Goal: Task Accomplishment & Management: Complete application form

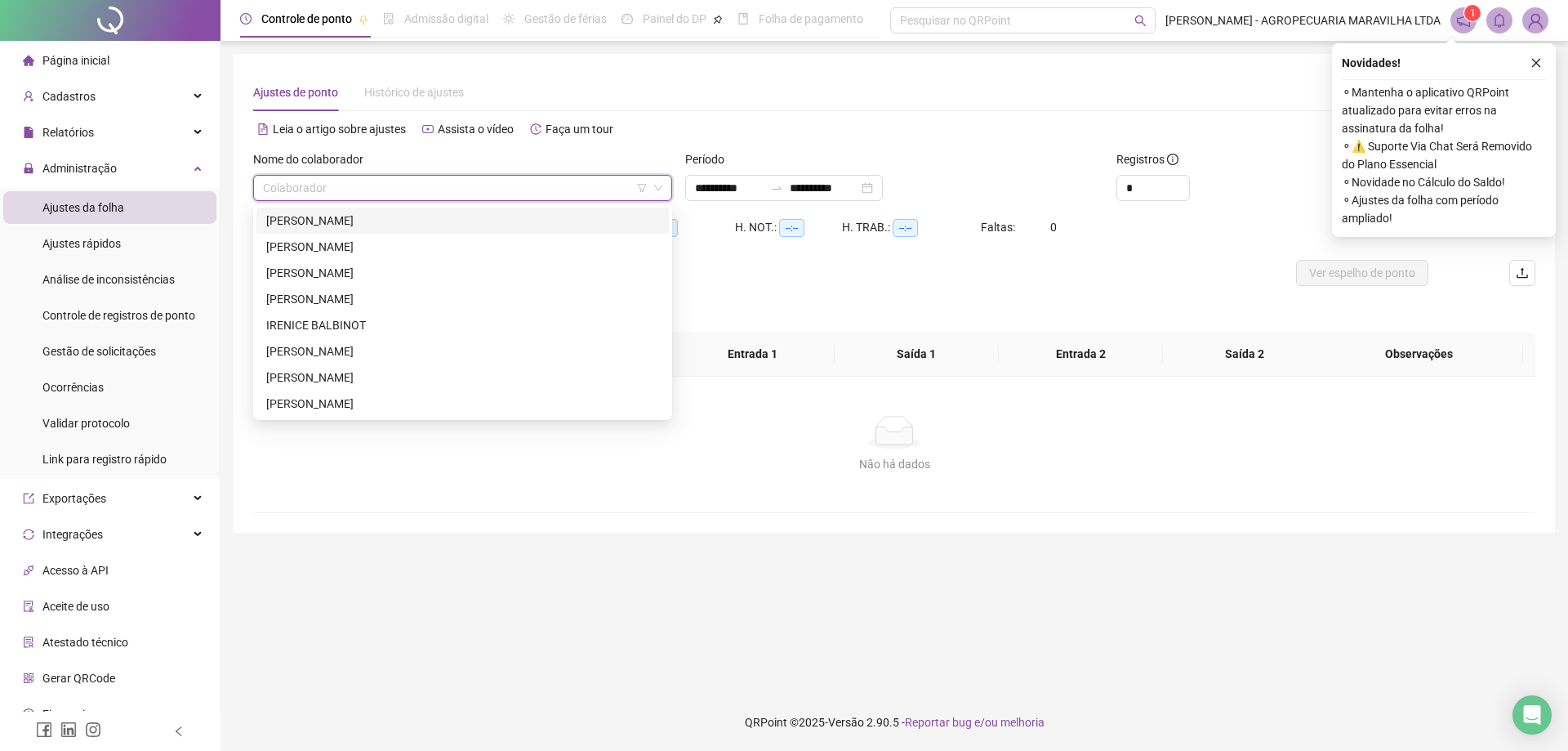
click at [406, 231] on div "[PERSON_NAME]" at bounding box center [463, 220] width 412 height 26
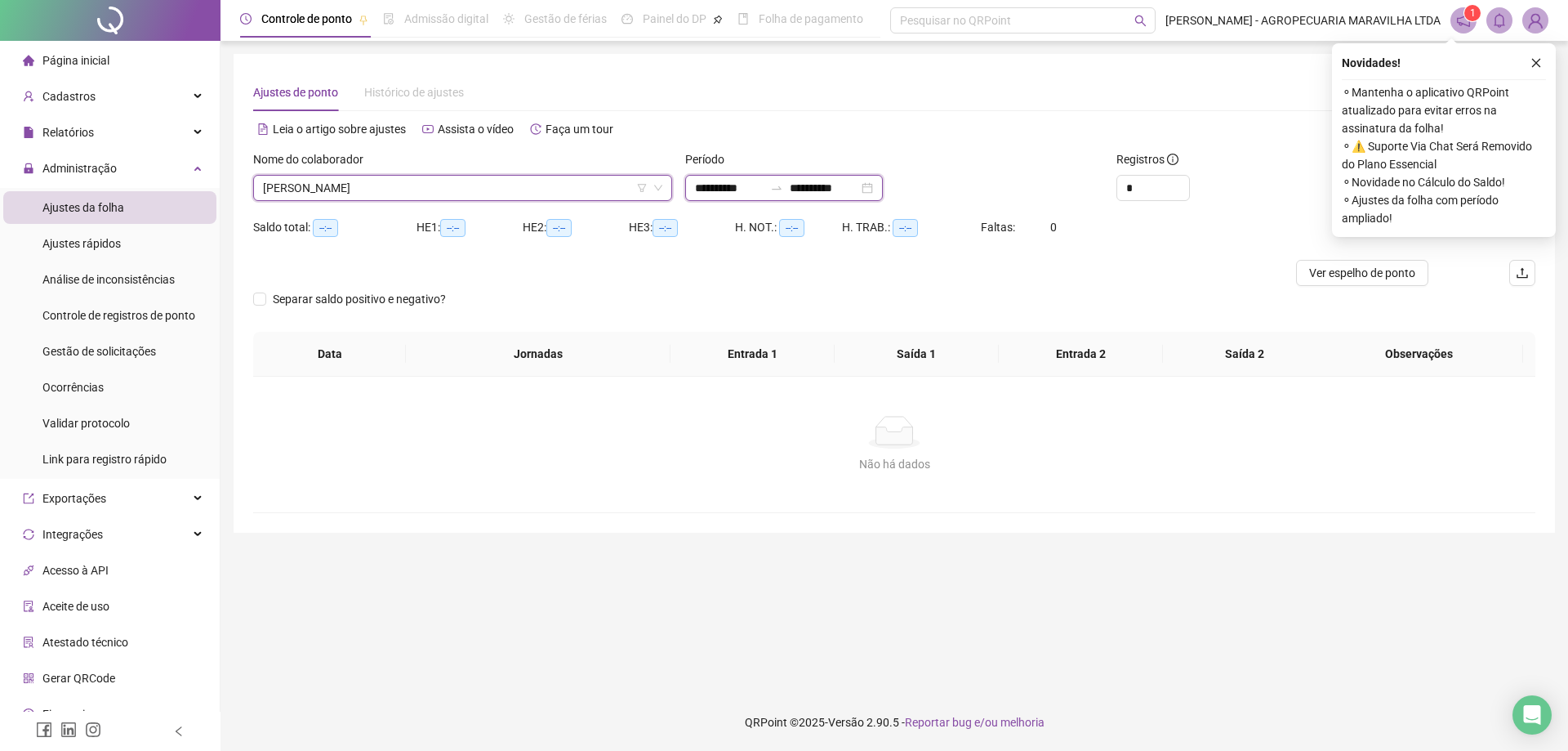
click at [715, 193] on input "**********" at bounding box center [729, 187] width 69 height 18
type input "**********"
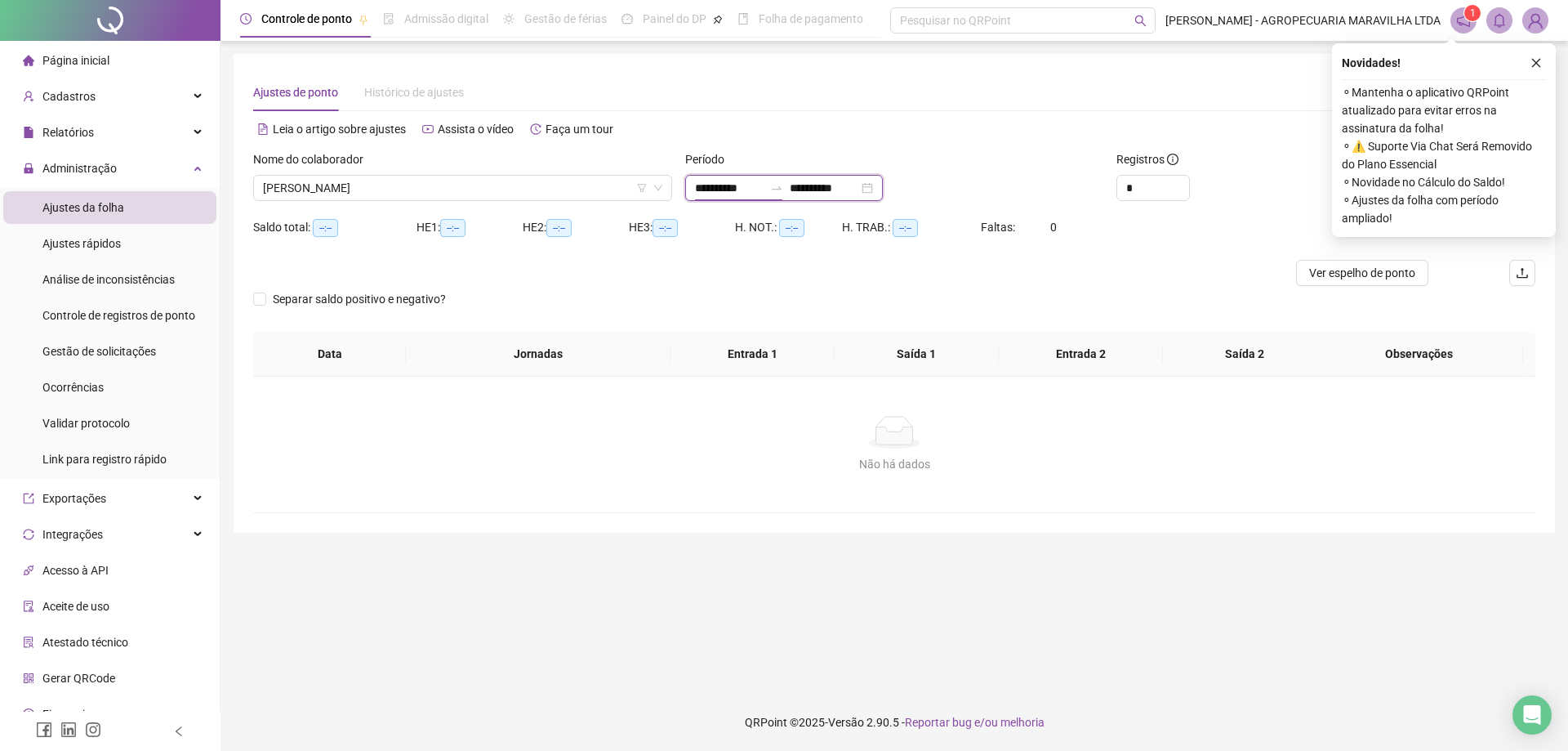
type input "**********"
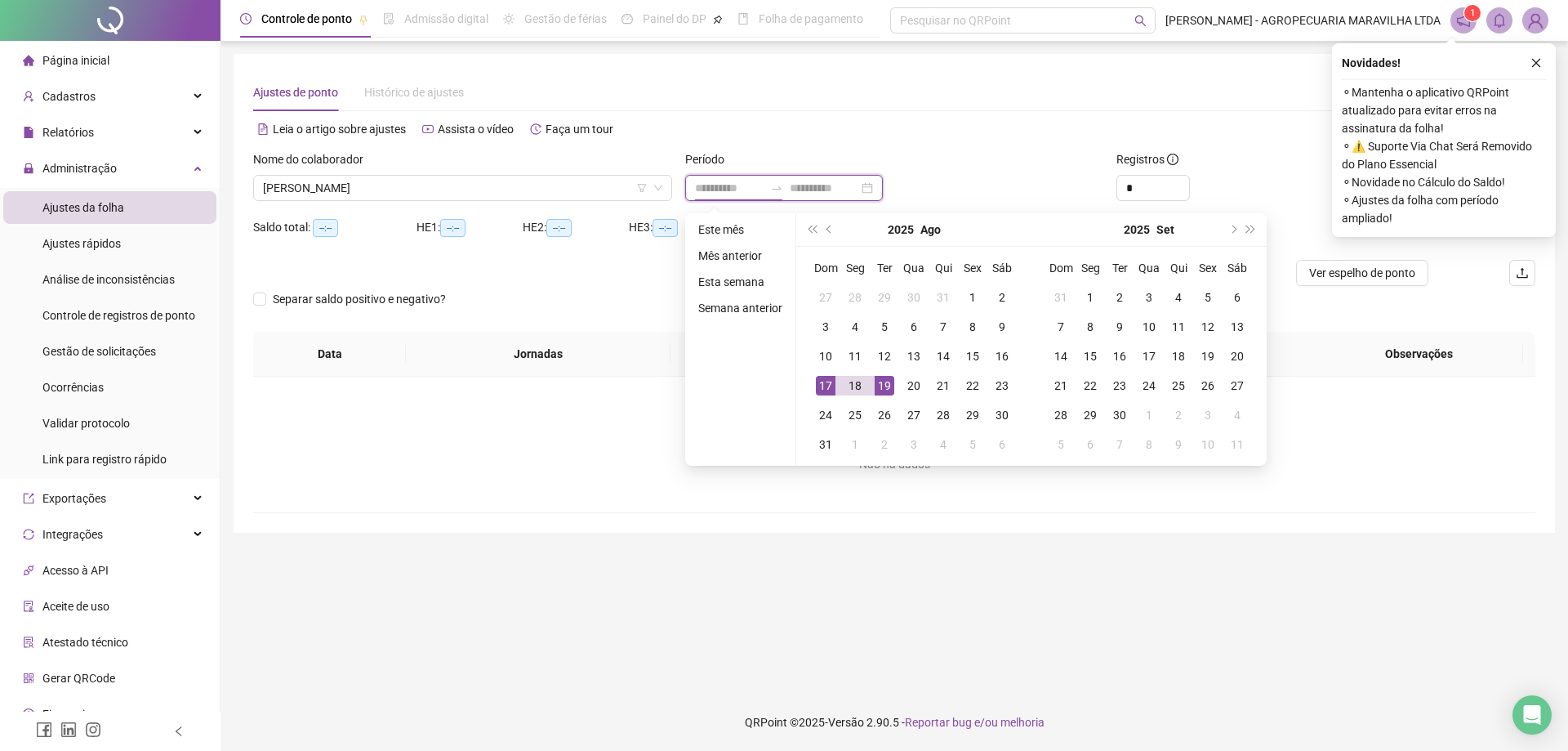
type input "**********"
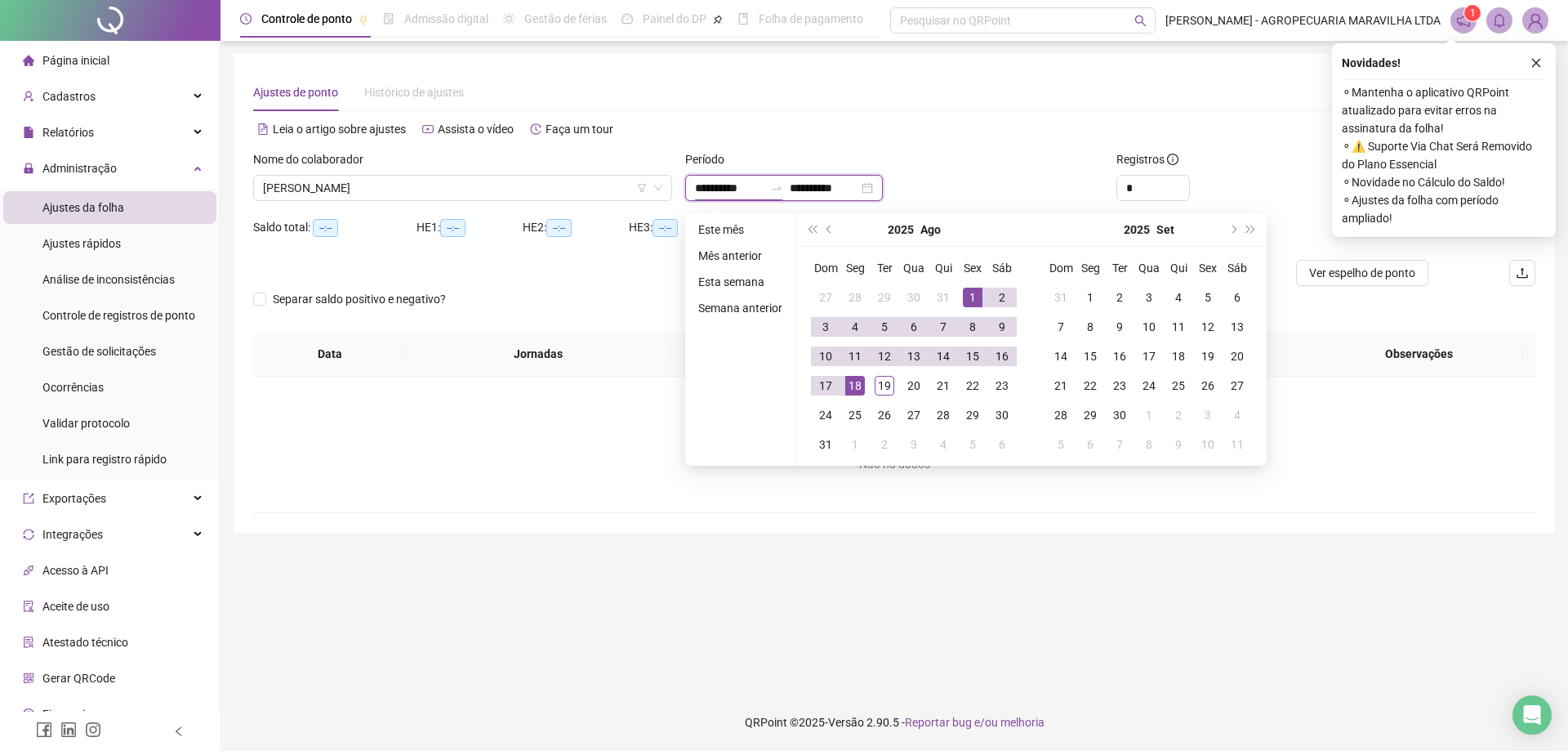
type input "**********"
click at [761, 290] on li "Esta semana" at bounding box center [740, 282] width 97 height 20
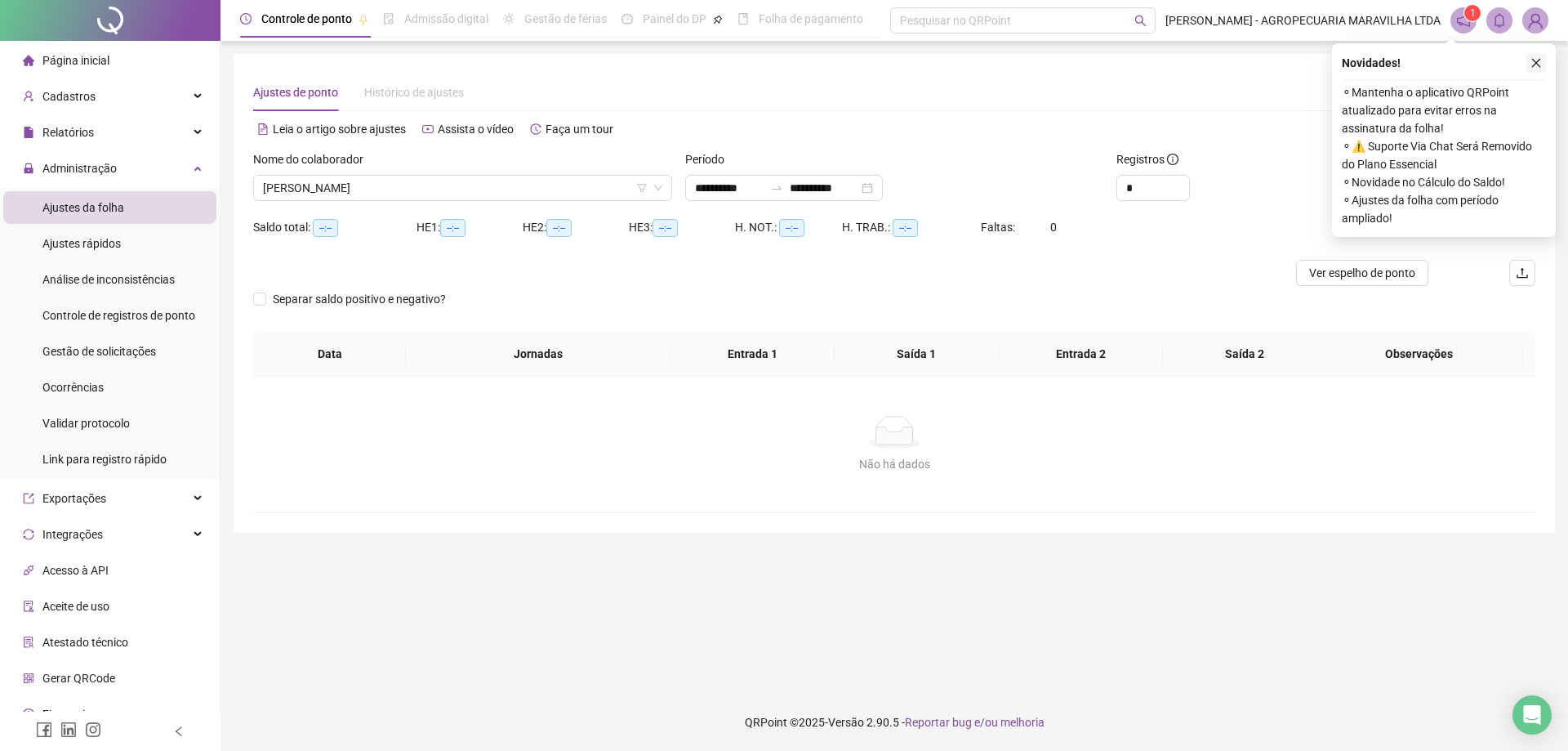
click at [1535, 65] on icon "close" at bounding box center [1536, 63] width 11 height 11
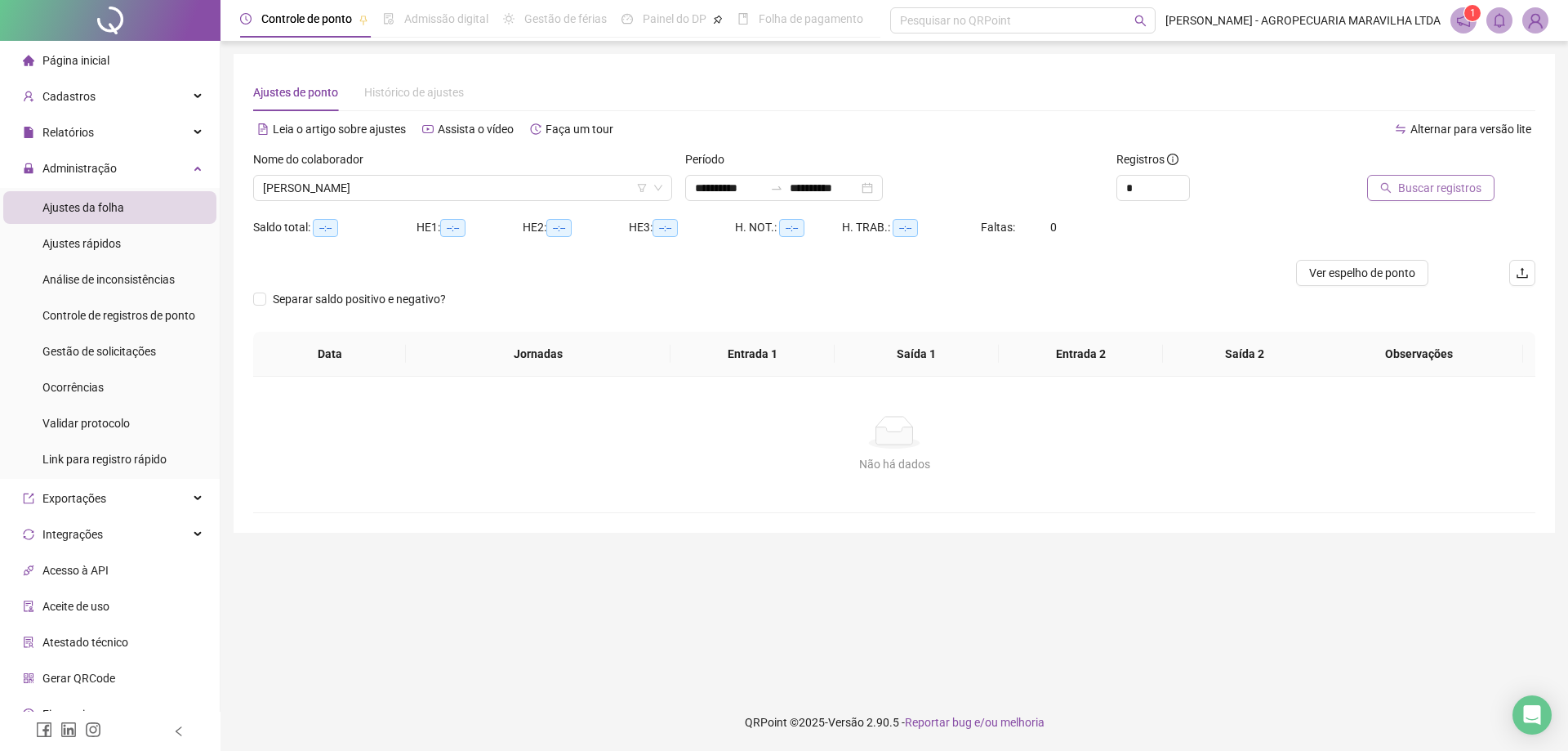
click at [1403, 191] on span "Buscar registros" at bounding box center [1440, 187] width 83 height 18
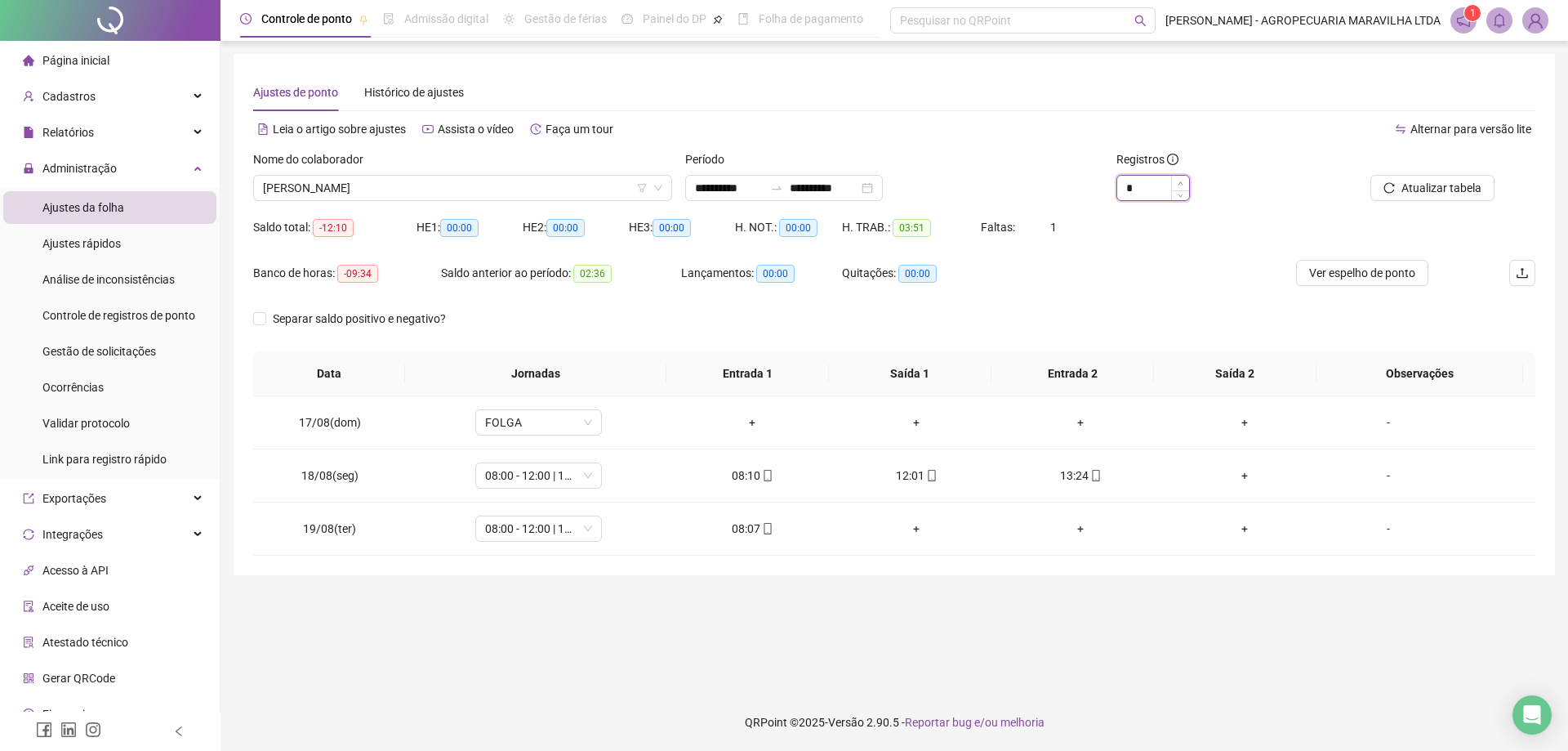
click at [1180, 180] on icon "up" at bounding box center [1181, 183] width 6 height 6
type input "*"
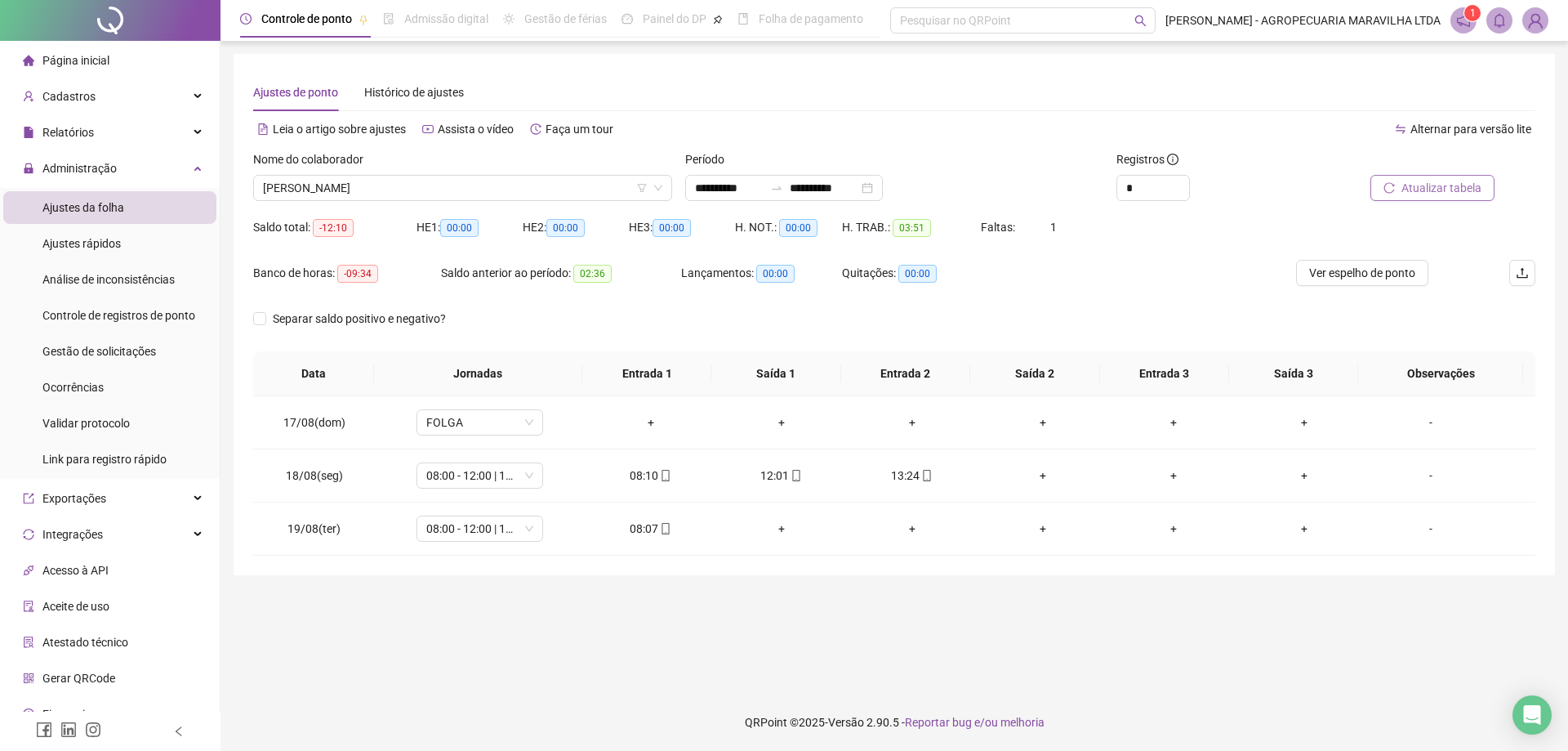
click at [1478, 186] on span "Atualizar tabela" at bounding box center [1442, 187] width 80 height 18
click at [352, 175] on span "[PERSON_NAME]" at bounding box center [462, 187] width 400 height 25
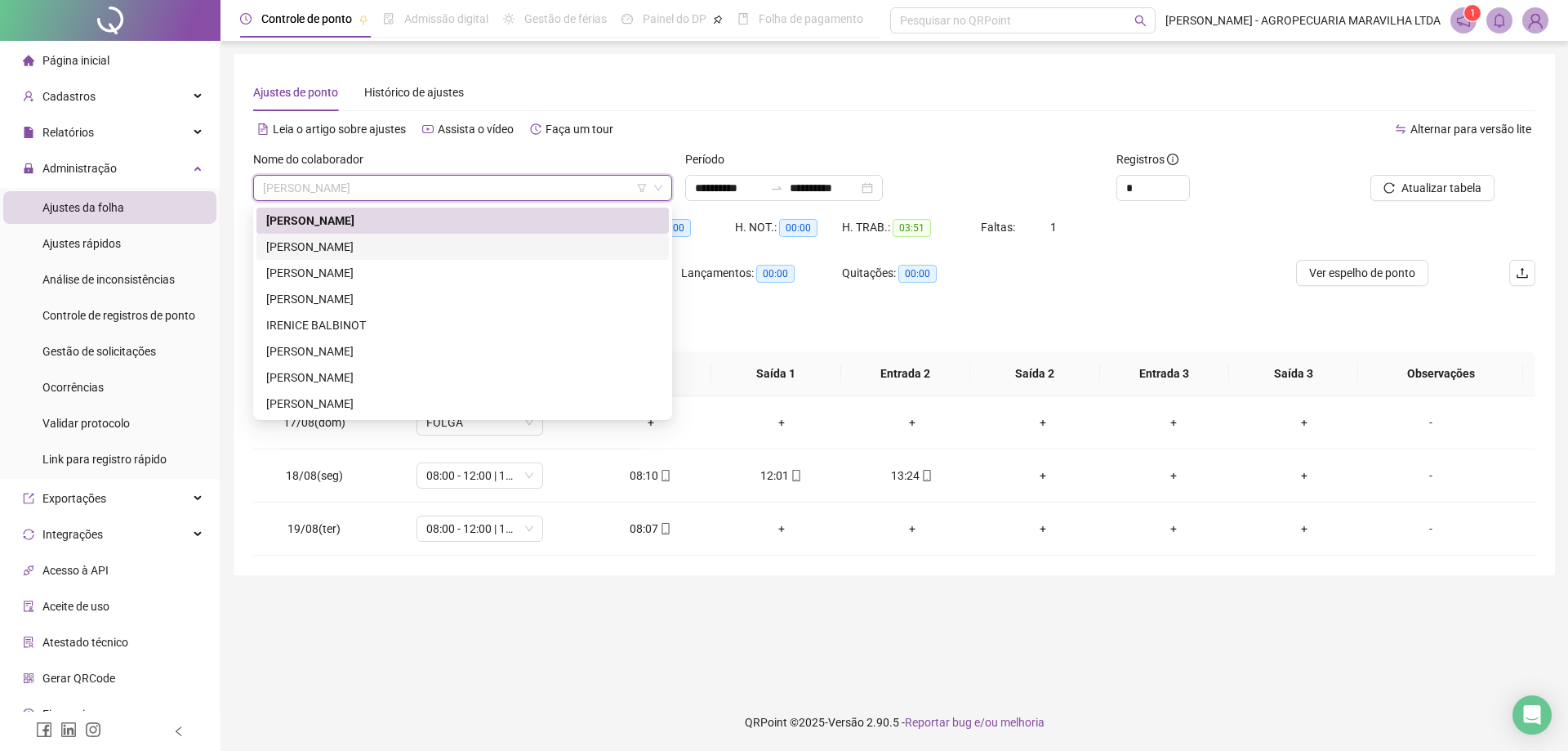
click at [359, 248] on div "[PERSON_NAME]" at bounding box center [462, 247] width 393 height 18
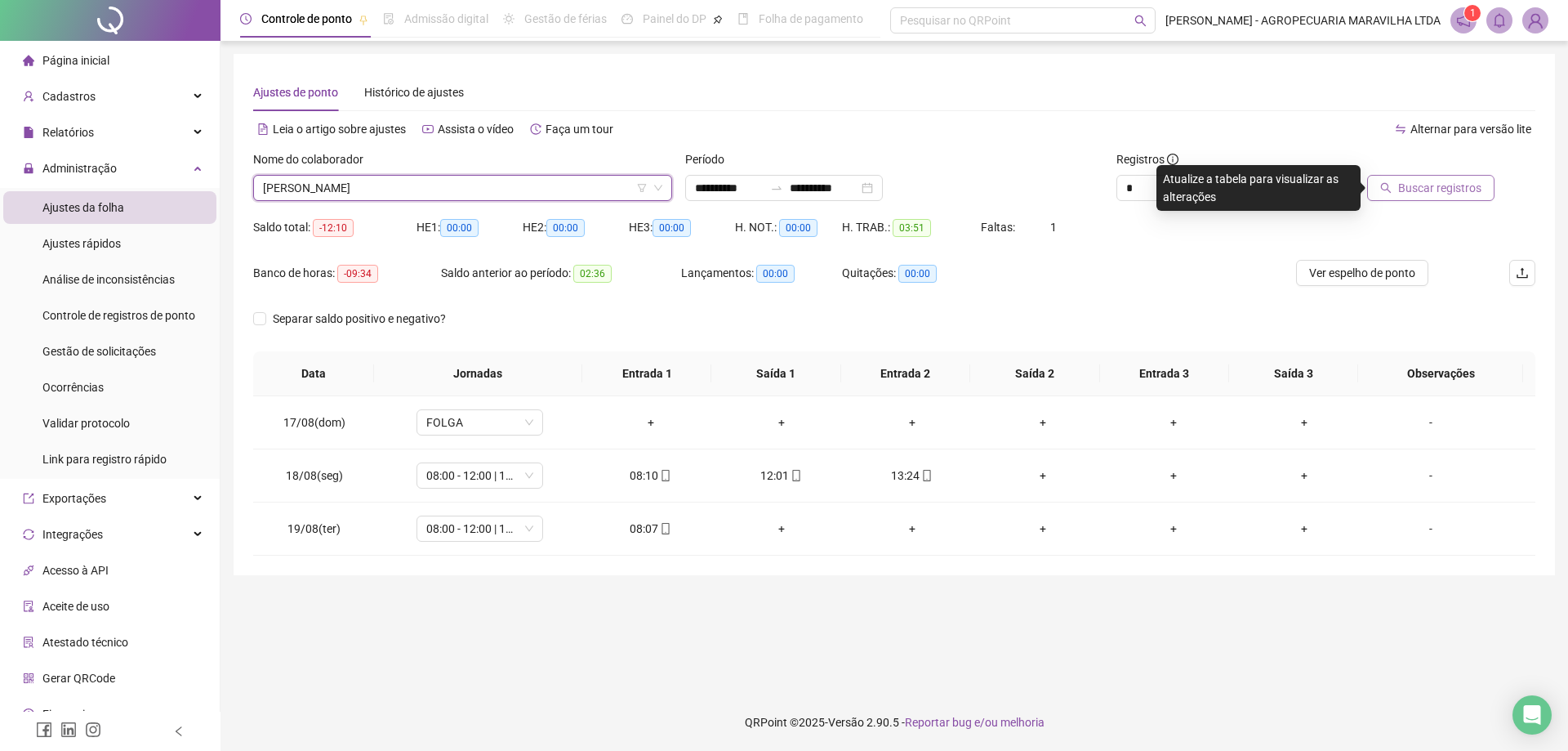
click at [1434, 184] on span "Buscar registros" at bounding box center [1440, 187] width 83 height 18
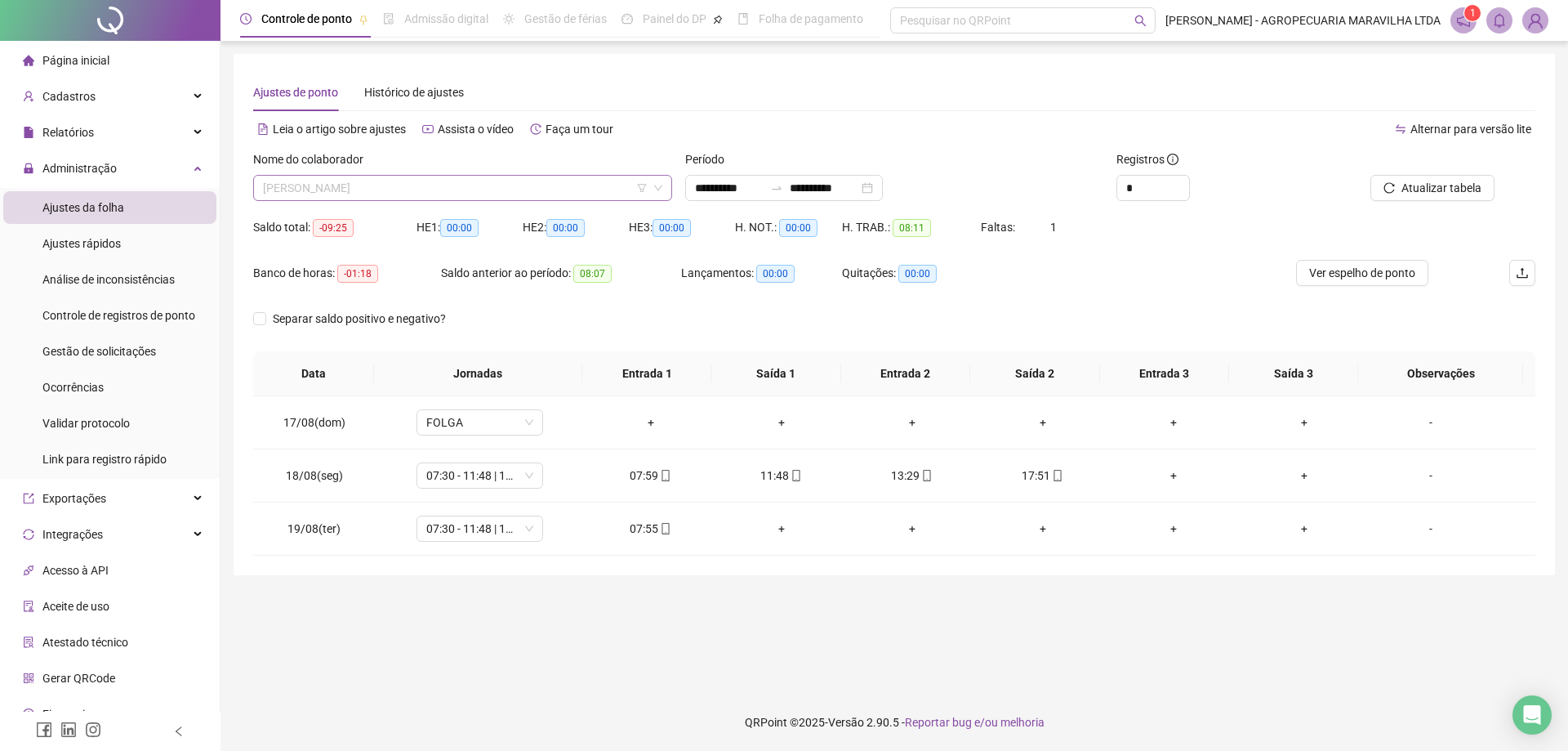
click at [417, 185] on span "[PERSON_NAME]" at bounding box center [462, 187] width 400 height 25
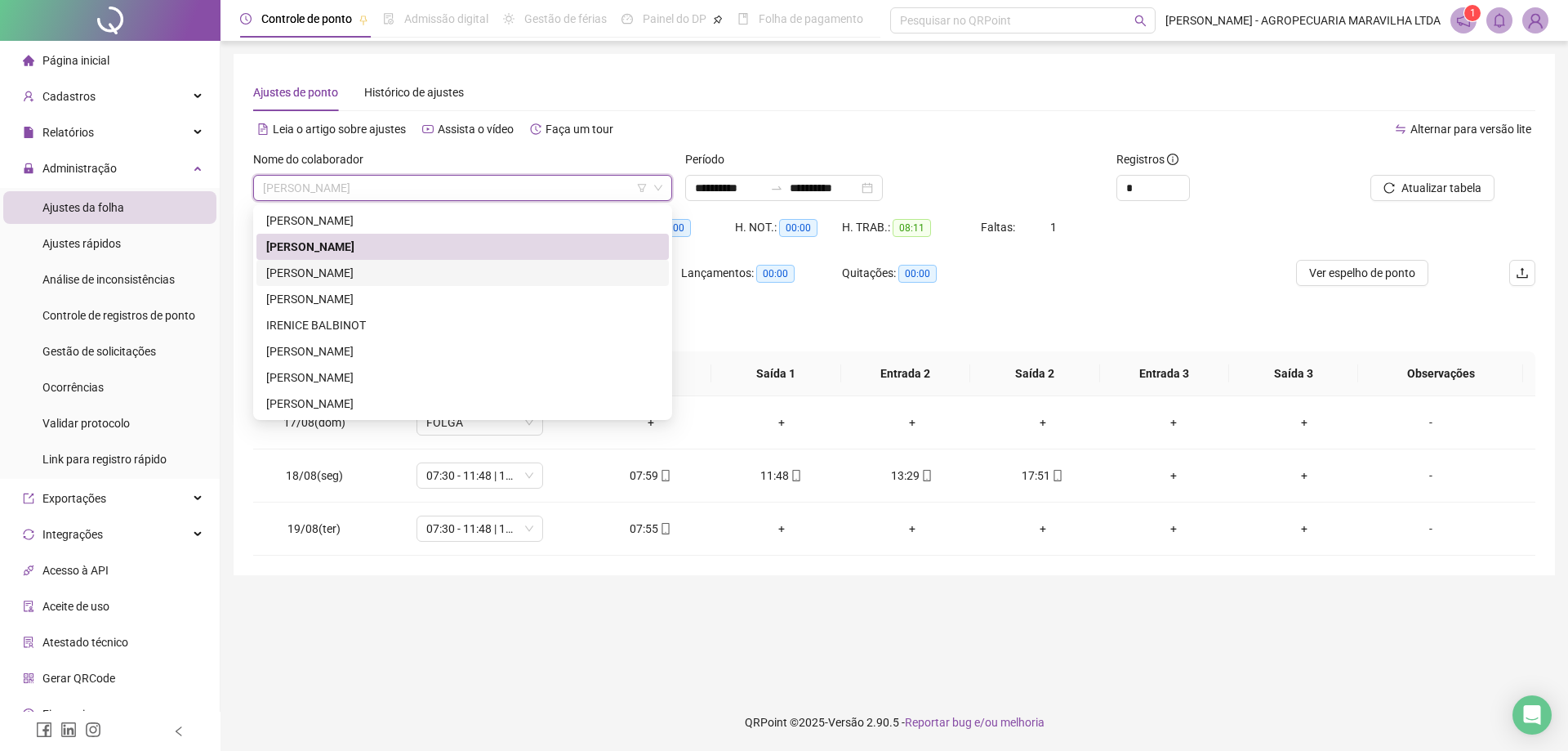
drag, startPoint x: 394, startPoint y: 275, endPoint x: 684, endPoint y: 271, distance: 290.0
click at [395, 275] on div "[PERSON_NAME]" at bounding box center [462, 272] width 393 height 18
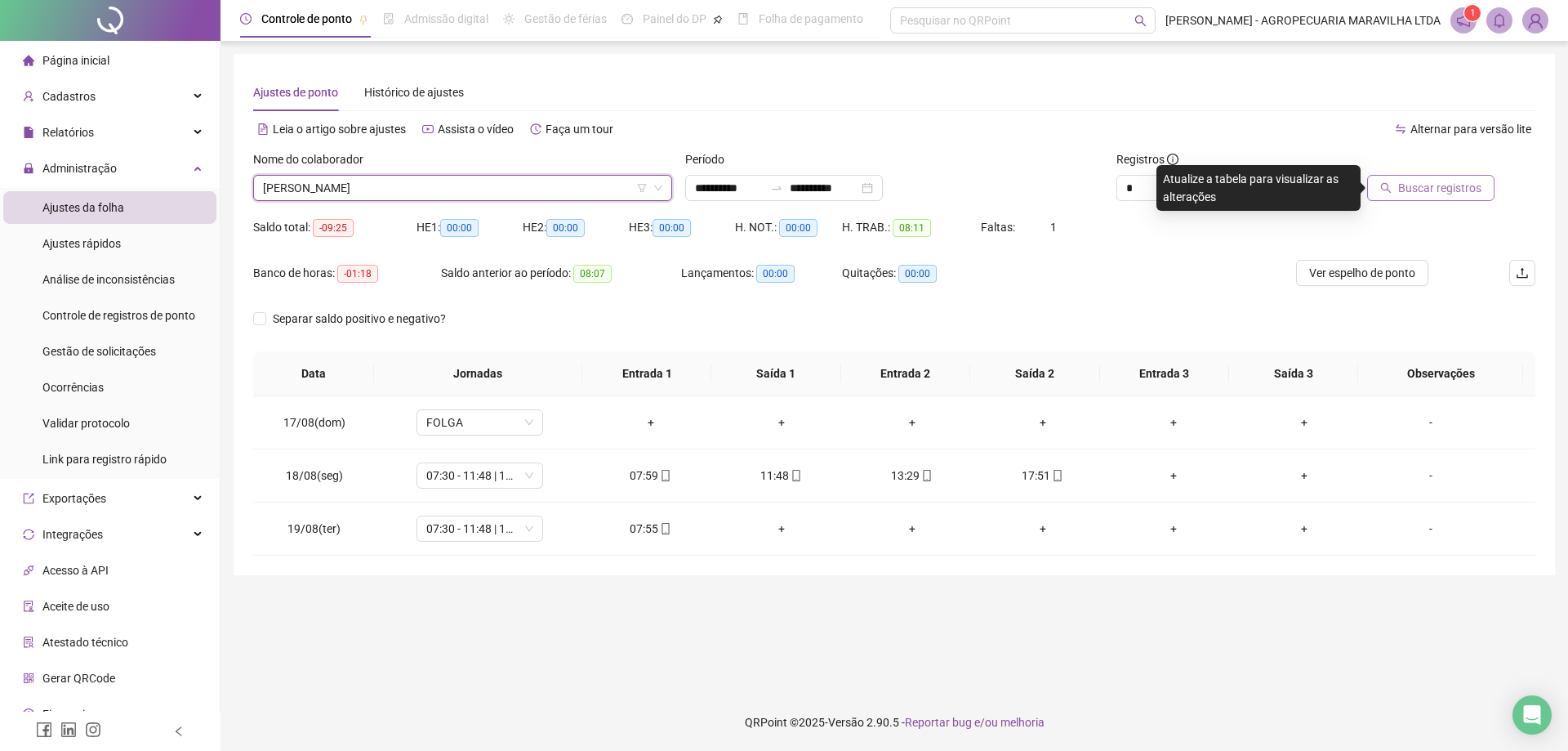
click at [1436, 183] on span "Buscar registros" at bounding box center [1440, 187] width 83 height 18
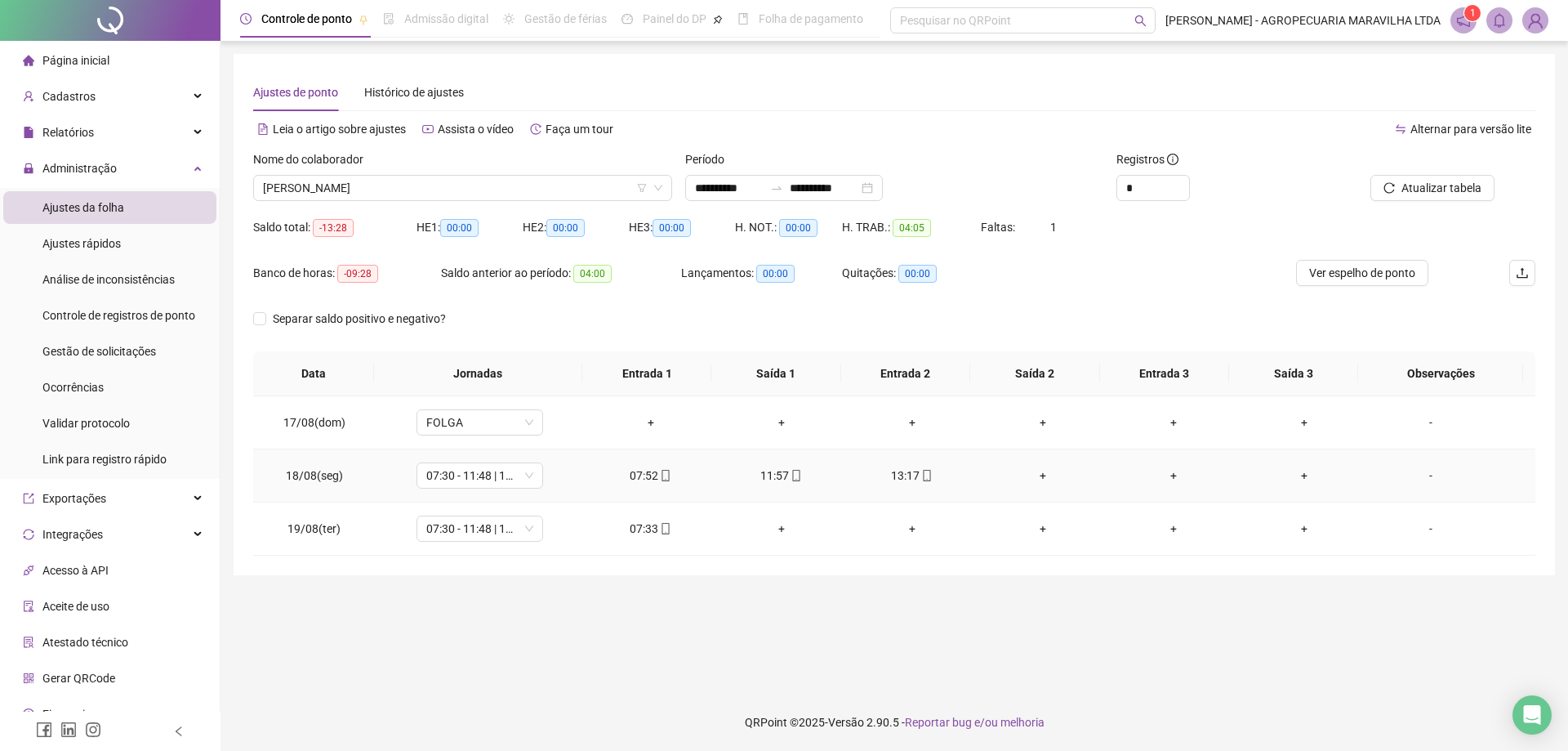
click at [1039, 475] on div "+" at bounding box center [1043, 475] width 105 height 18
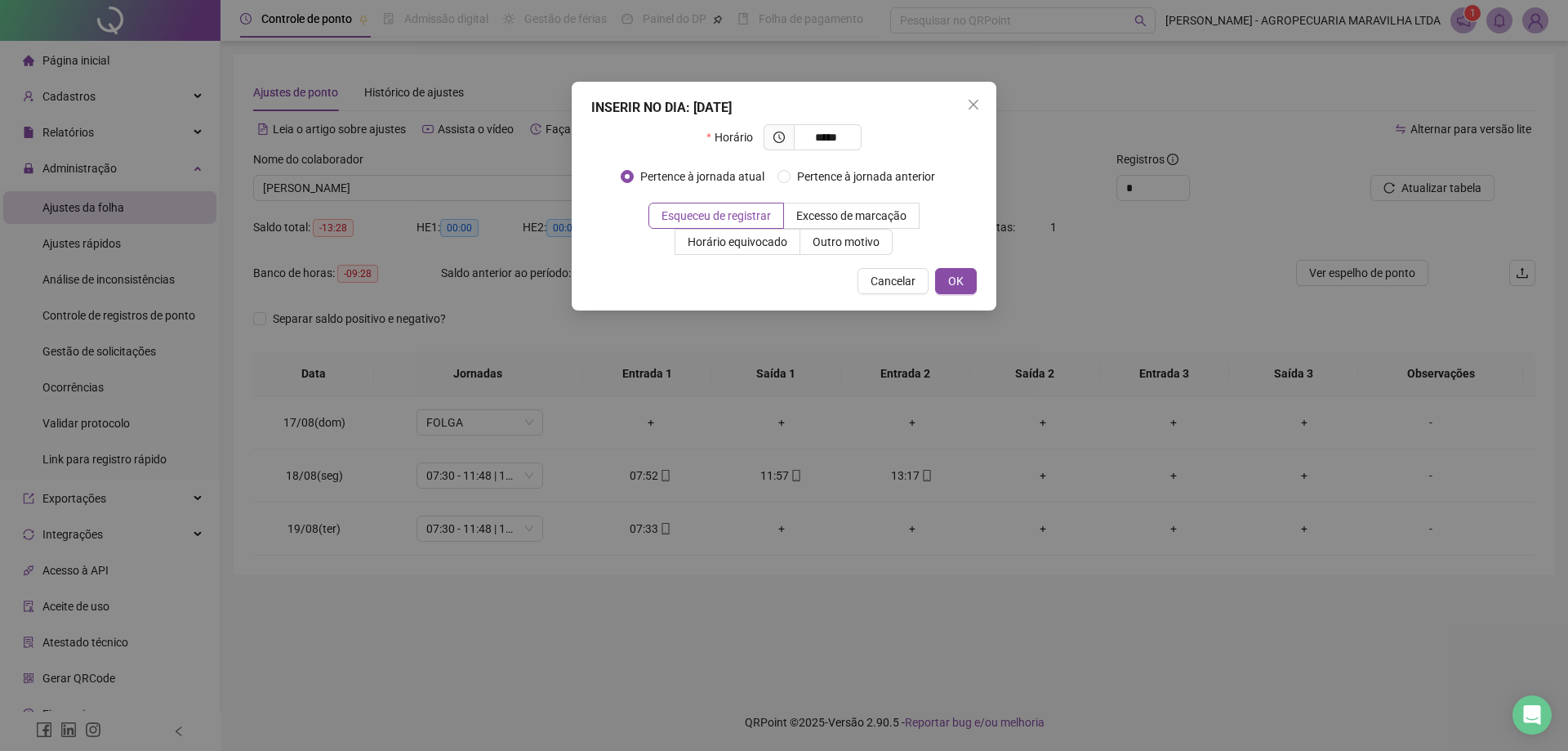
type input "*****"
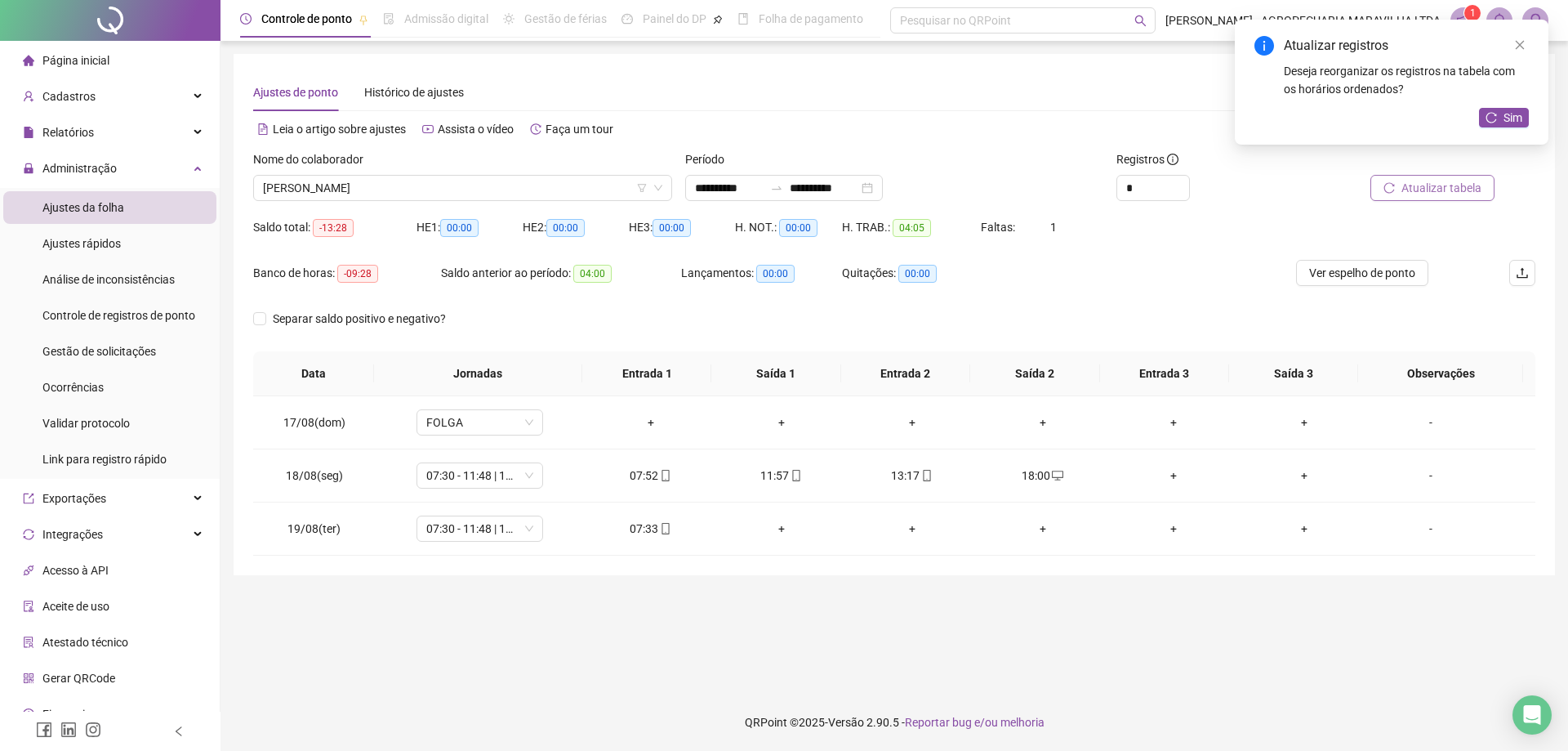
click at [1433, 189] on span "Atualizar tabela" at bounding box center [1442, 187] width 80 height 18
click at [1463, 194] on span "Atualizar tabela" at bounding box center [1442, 187] width 80 height 18
click at [332, 186] on span "[PERSON_NAME]" at bounding box center [462, 187] width 400 height 25
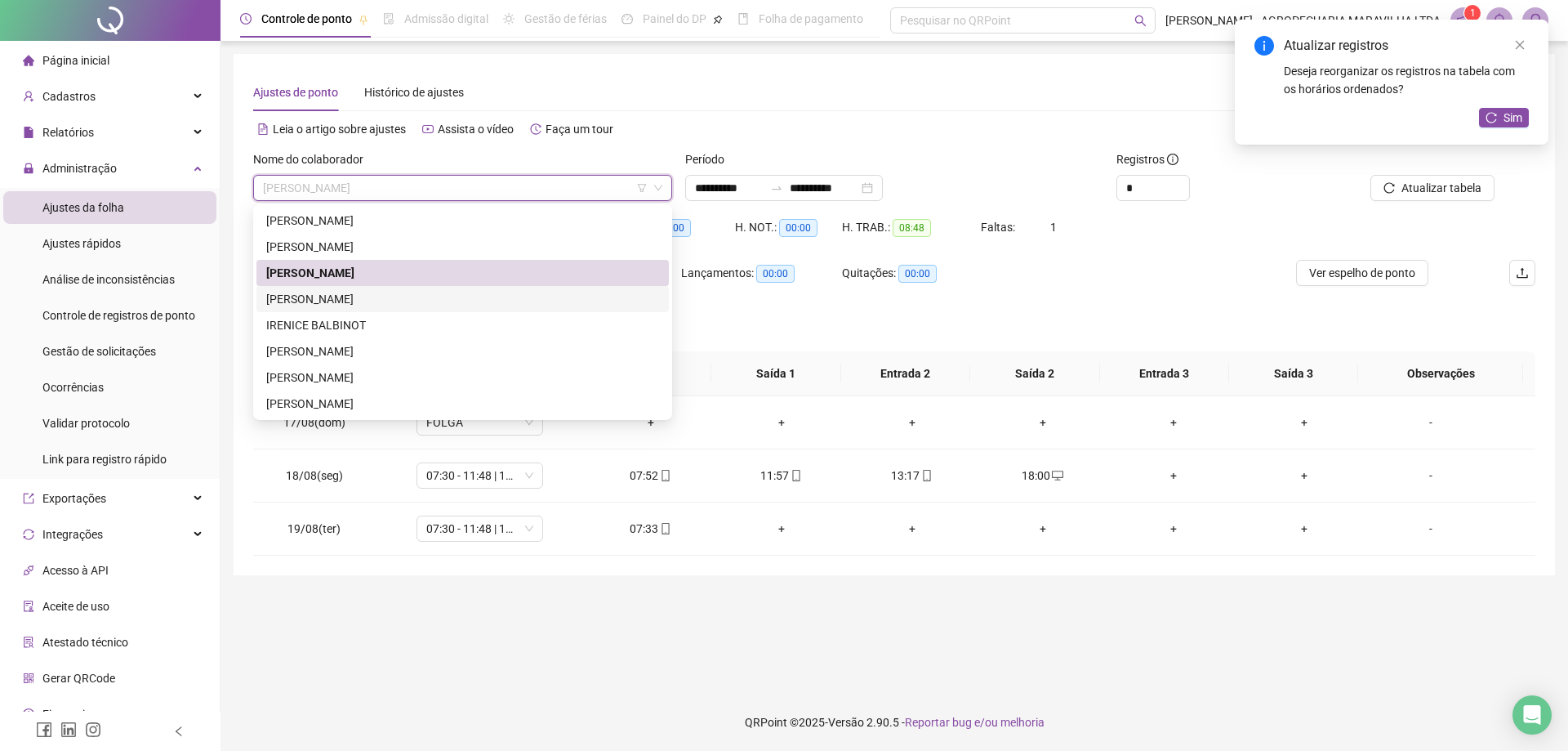
click at [333, 290] on div "[PERSON_NAME]" at bounding box center [462, 299] width 393 height 18
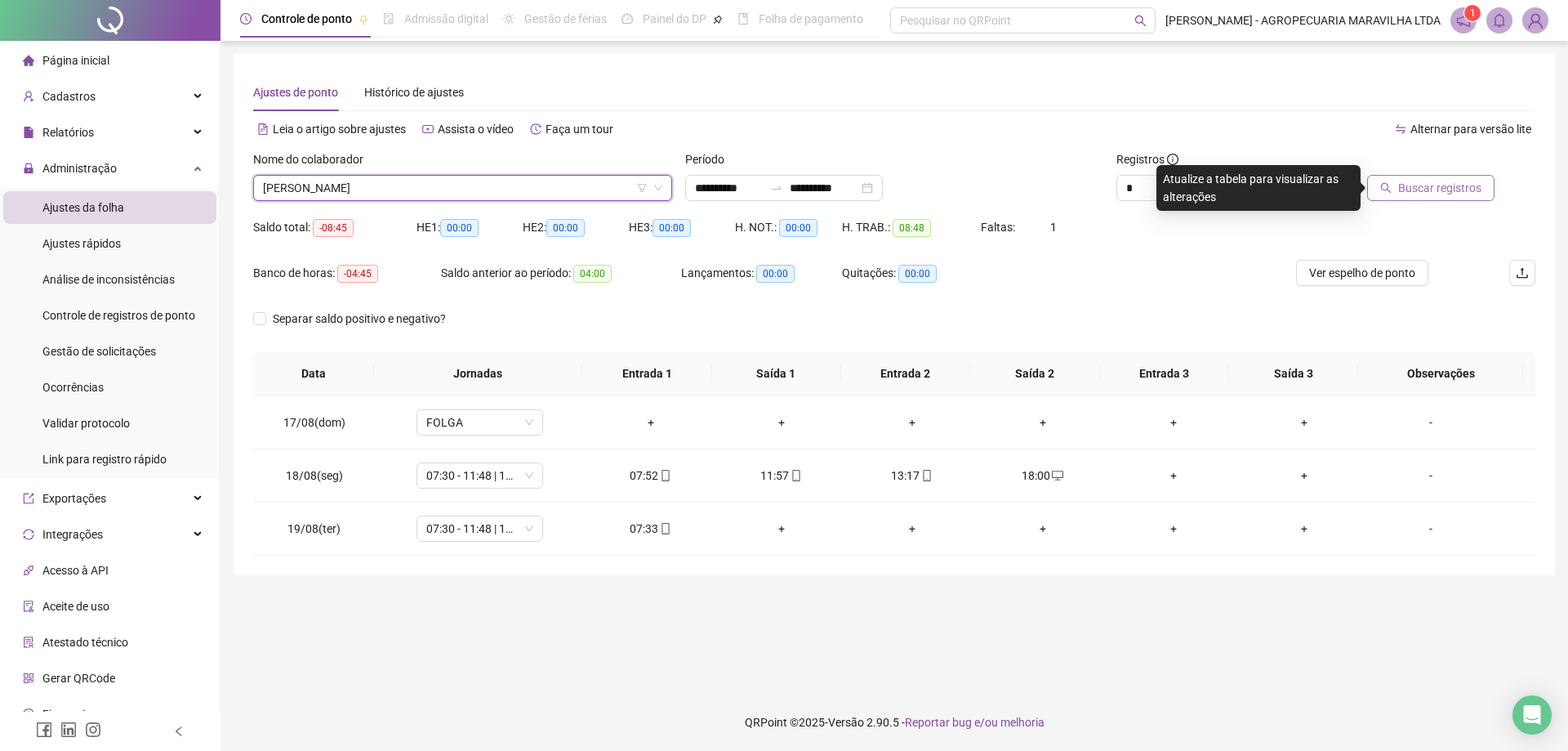
click at [1400, 191] on button "Buscar registros" at bounding box center [1431, 187] width 127 height 26
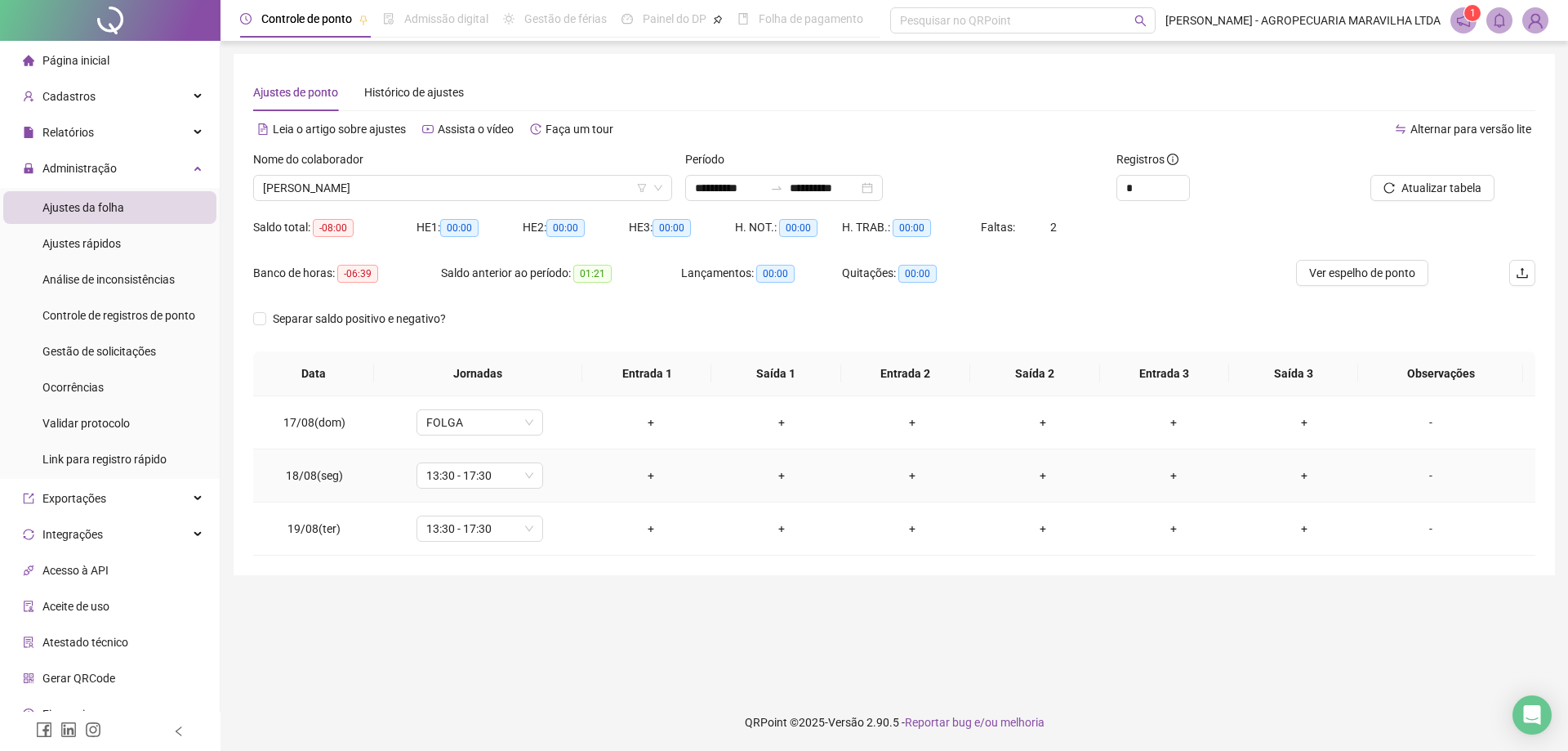
click at [1424, 476] on div "-" at bounding box center [1431, 475] width 96 height 18
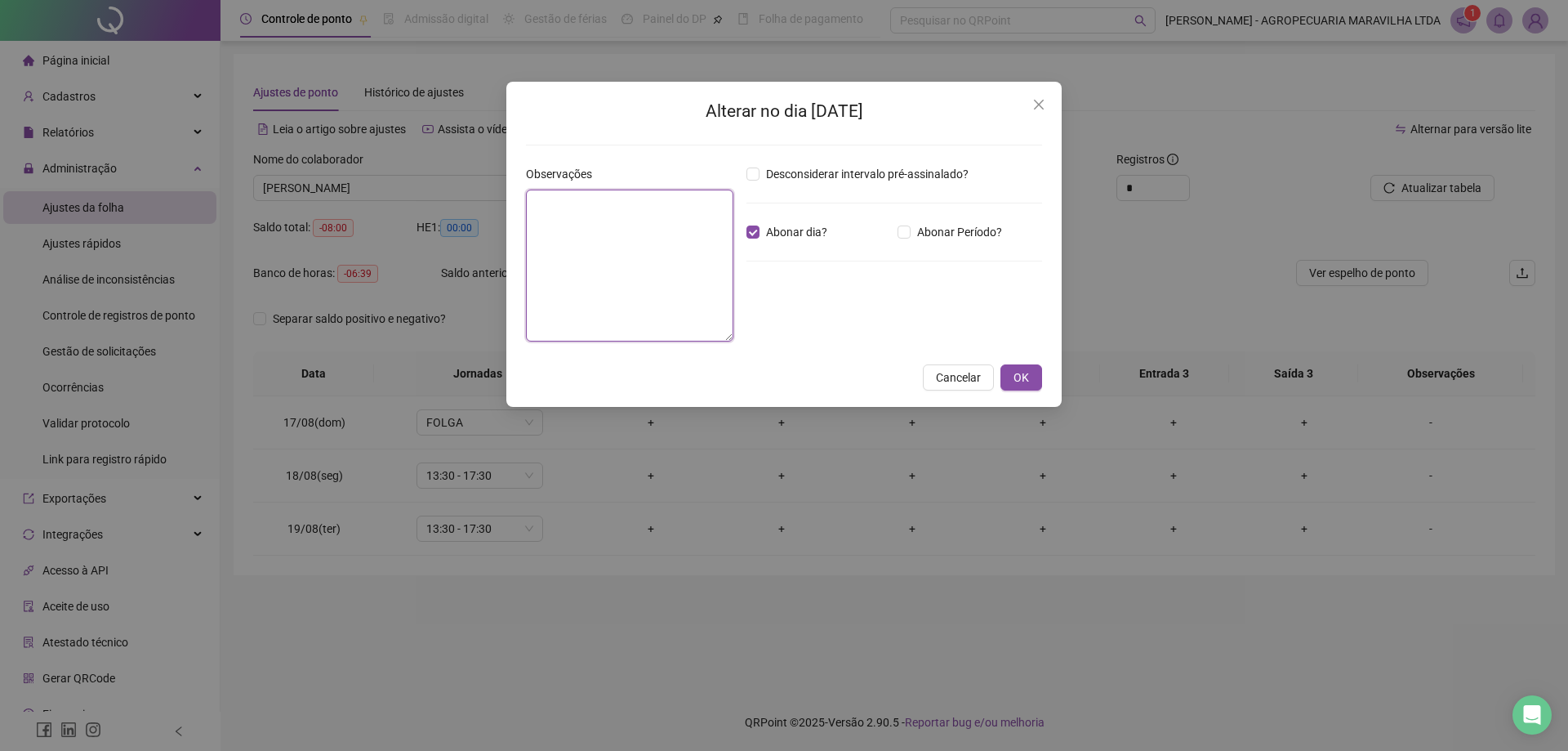
click at [563, 256] on textarea at bounding box center [629, 266] width 207 height 152
type textarea "**********"
click at [1022, 375] on span "OK" at bounding box center [1022, 377] width 15 height 18
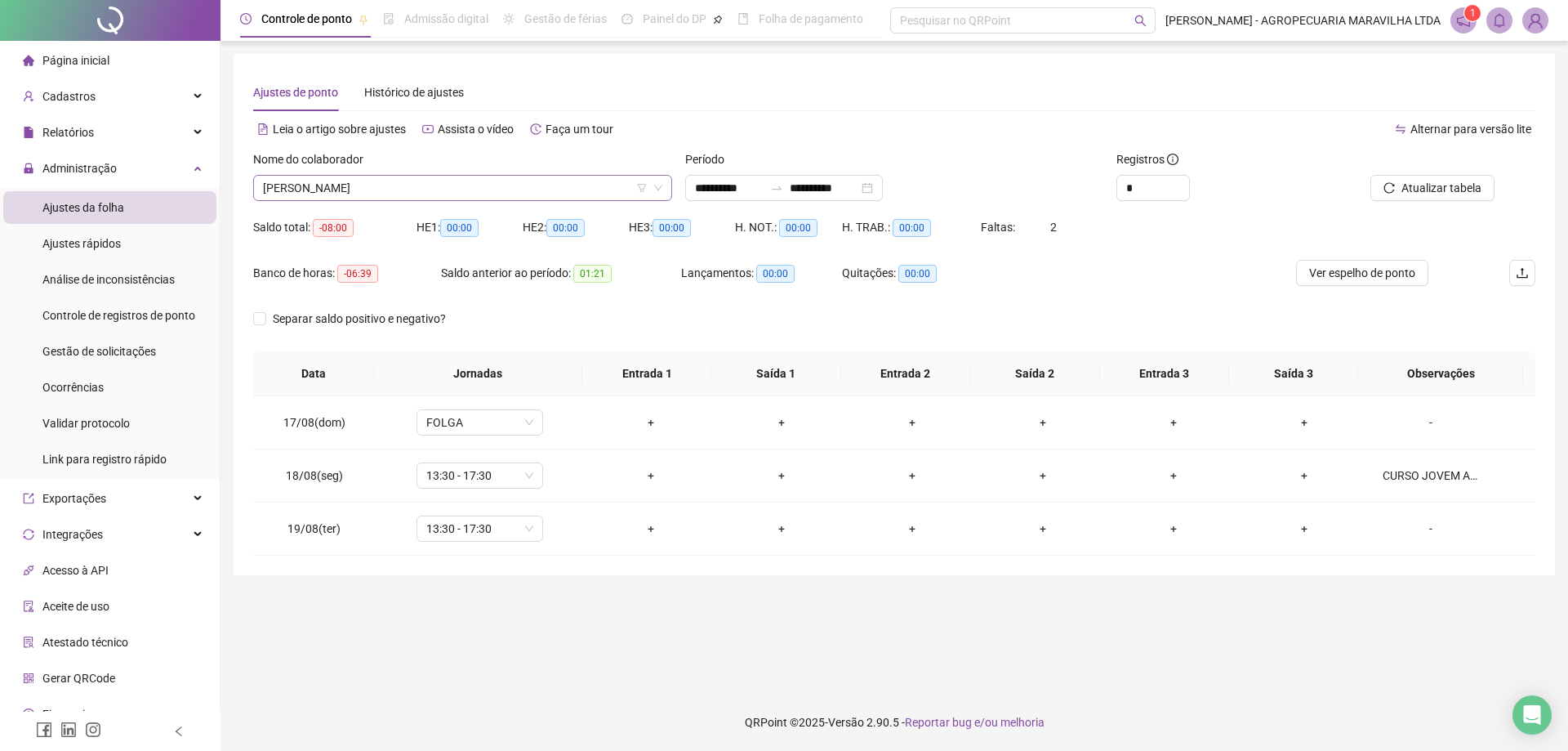
click at [405, 181] on span "[PERSON_NAME]" at bounding box center [462, 187] width 400 height 25
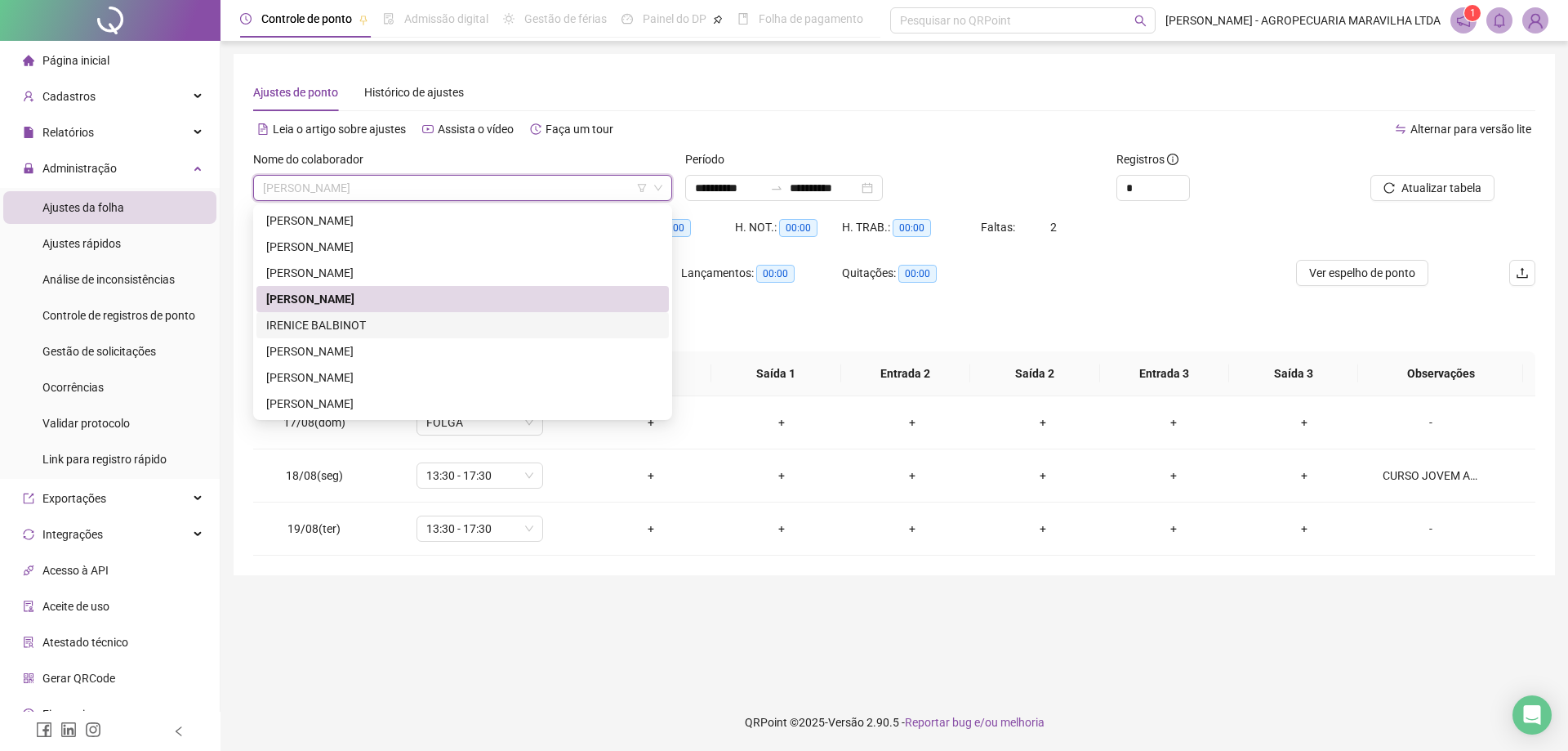
click at [381, 324] on div "IRENICE BALBINOT" at bounding box center [462, 325] width 393 height 18
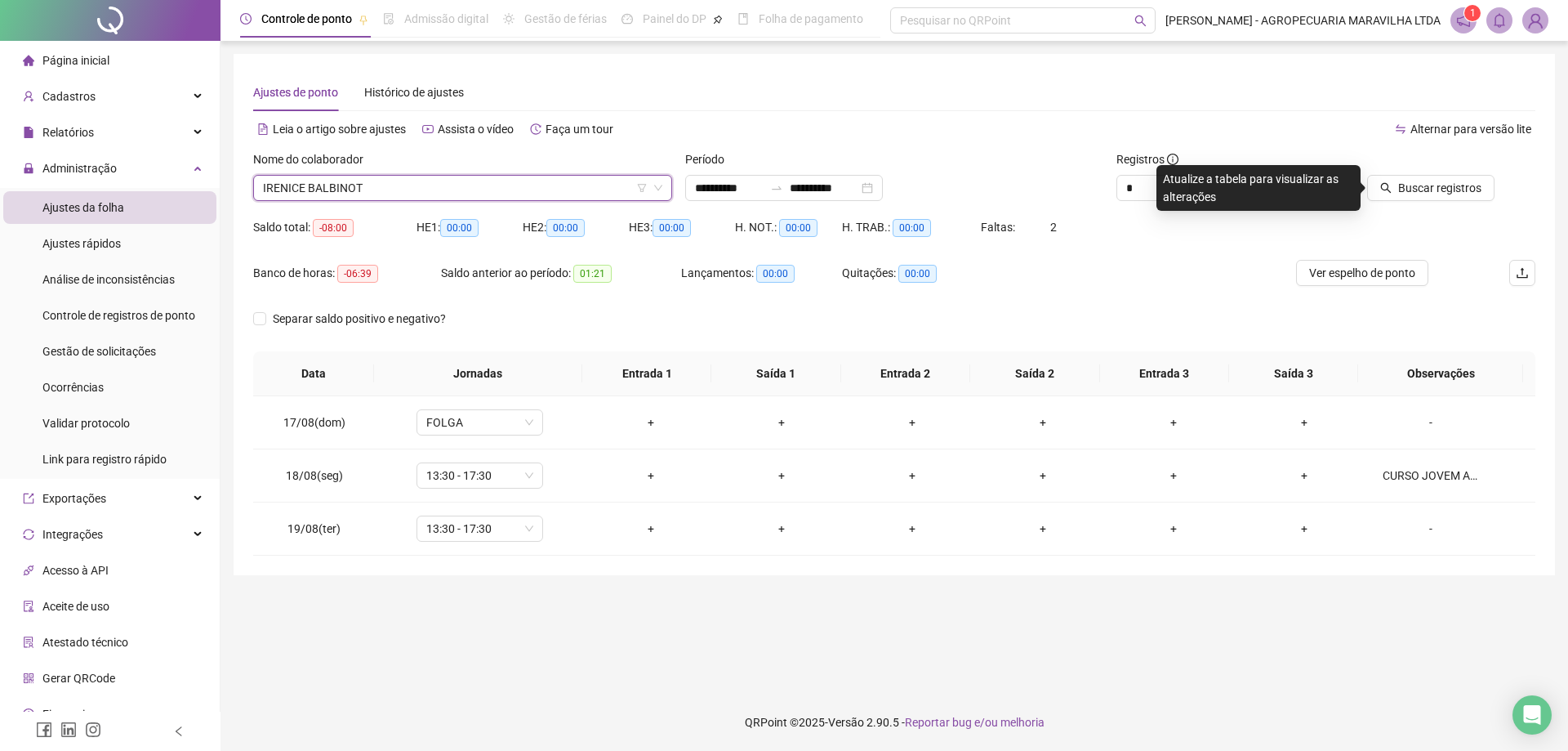
click at [503, 180] on span "IRENICE BALBINOT" at bounding box center [462, 187] width 400 height 25
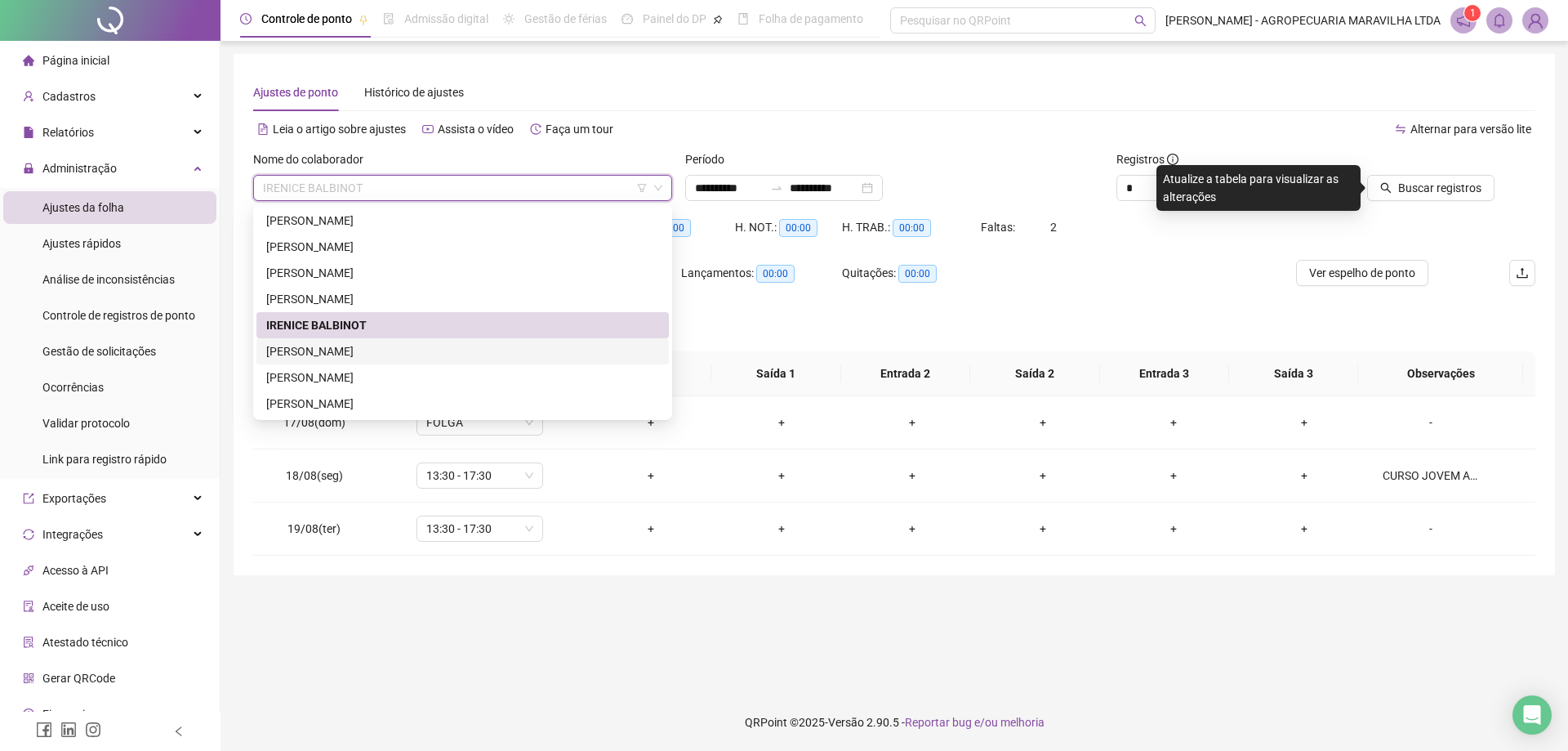
click at [357, 355] on div "[PERSON_NAME]" at bounding box center [462, 351] width 393 height 18
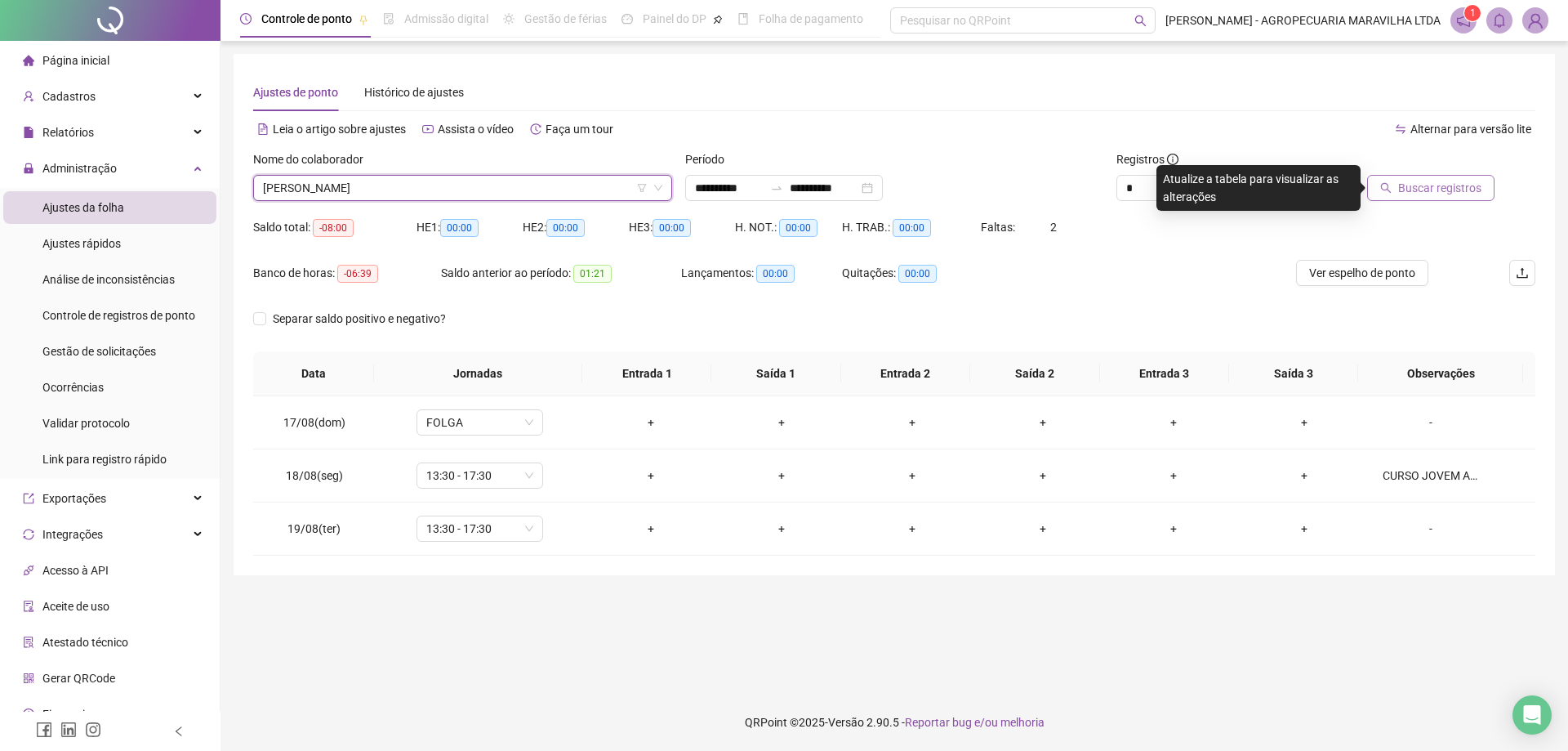
click at [1482, 190] on button "Buscar registros" at bounding box center [1431, 187] width 127 height 26
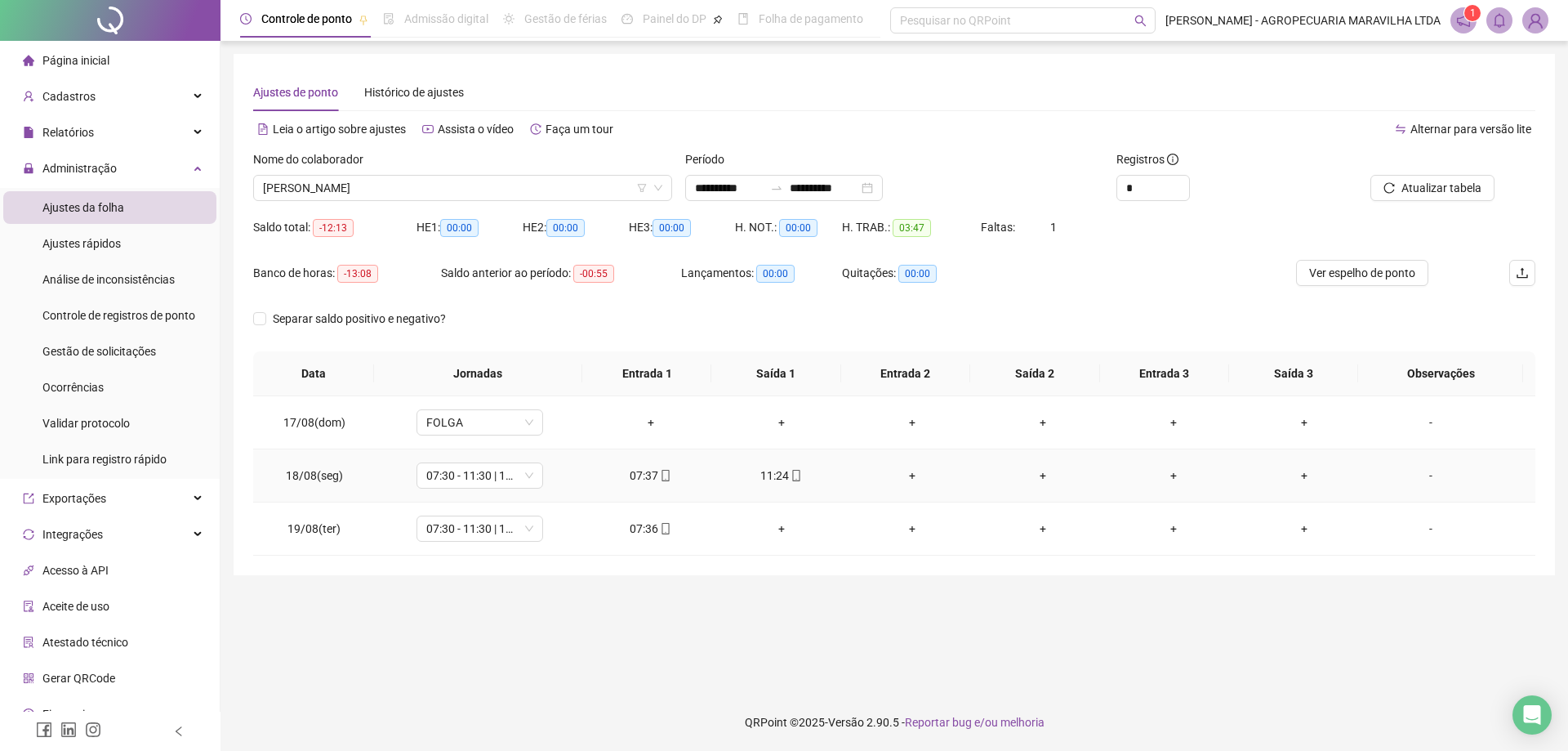
click at [1421, 474] on div "-" at bounding box center [1431, 475] width 96 height 18
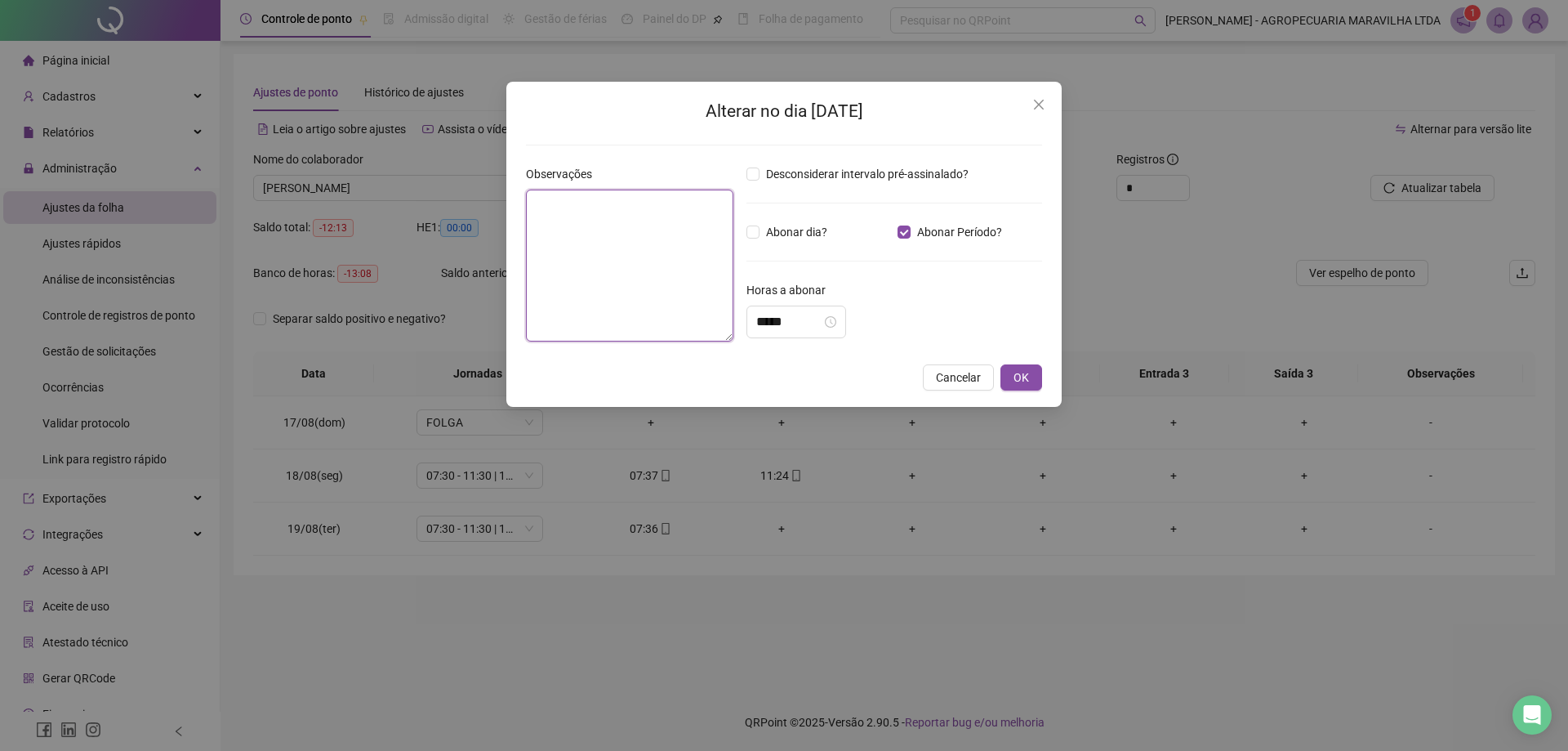
click at [621, 229] on textarea at bounding box center [629, 266] width 207 height 152
type textarea "**********"
click at [805, 327] on input "*****" at bounding box center [789, 321] width 65 height 20
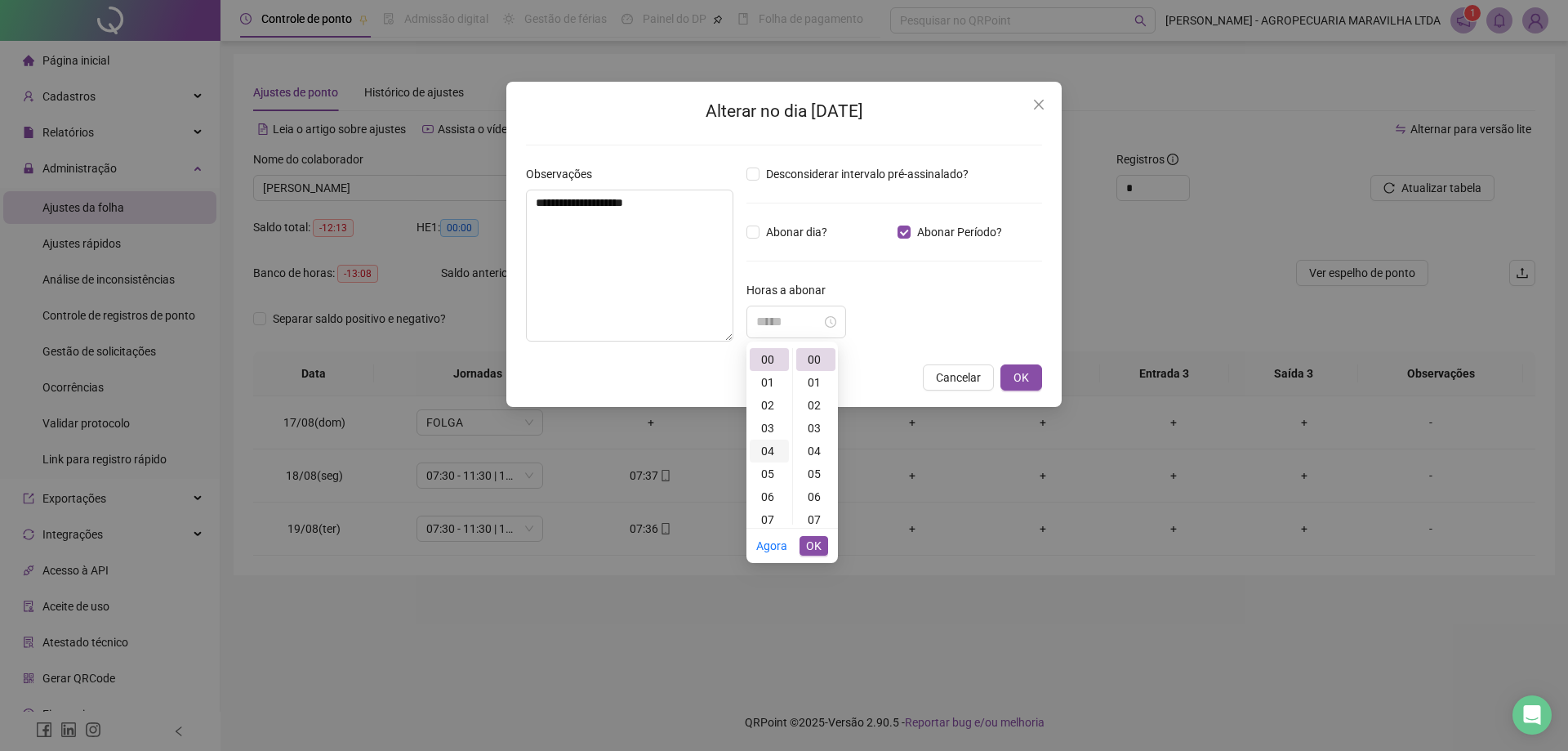
click at [766, 455] on div "04" at bounding box center [770, 451] width 40 height 23
click at [808, 361] on div "00" at bounding box center [816, 359] width 40 height 23
type input "*****"
click at [820, 552] on span "OK" at bounding box center [814, 546] width 15 height 18
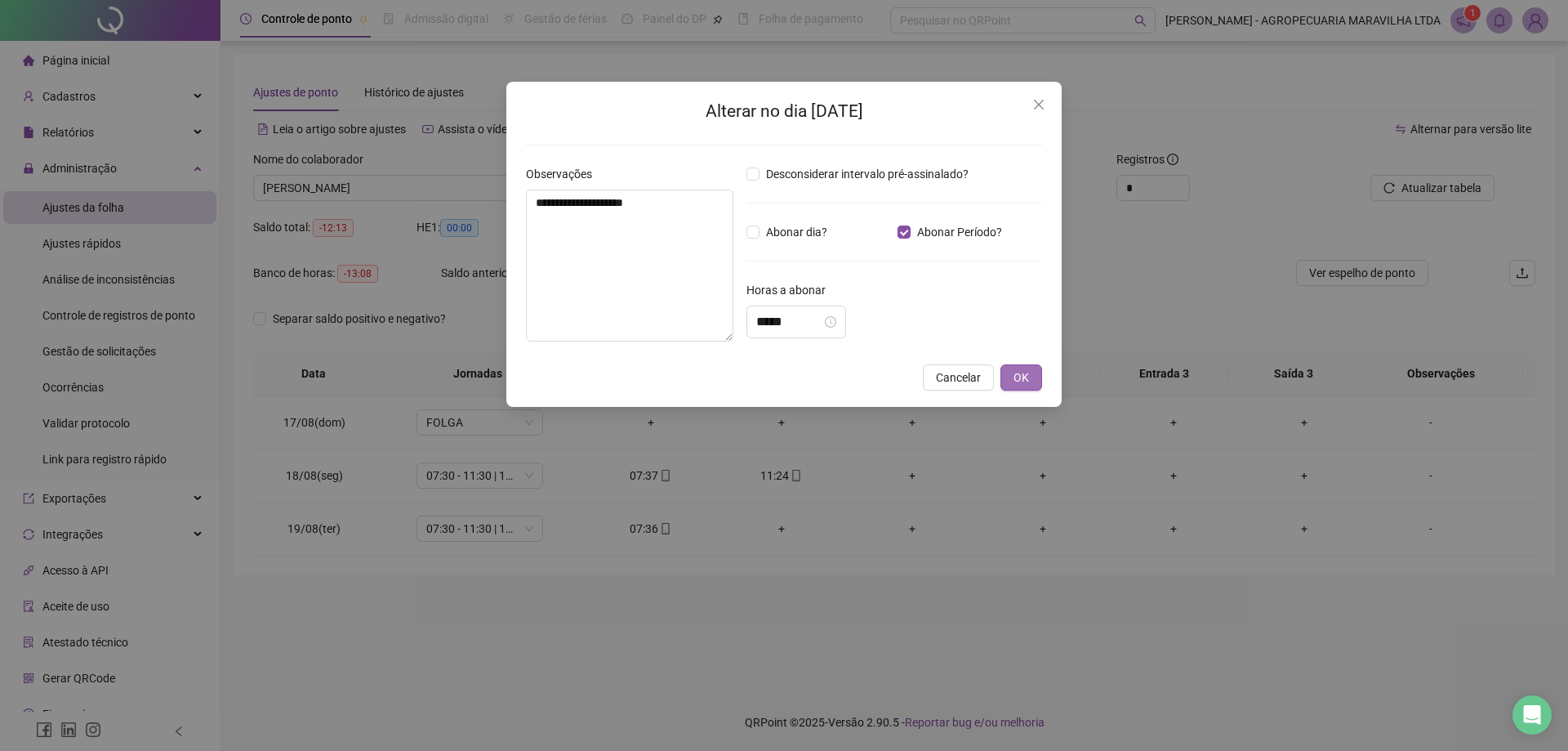
click at [1028, 382] on span "OK" at bounding box center [1022, 377] width 15 height 18
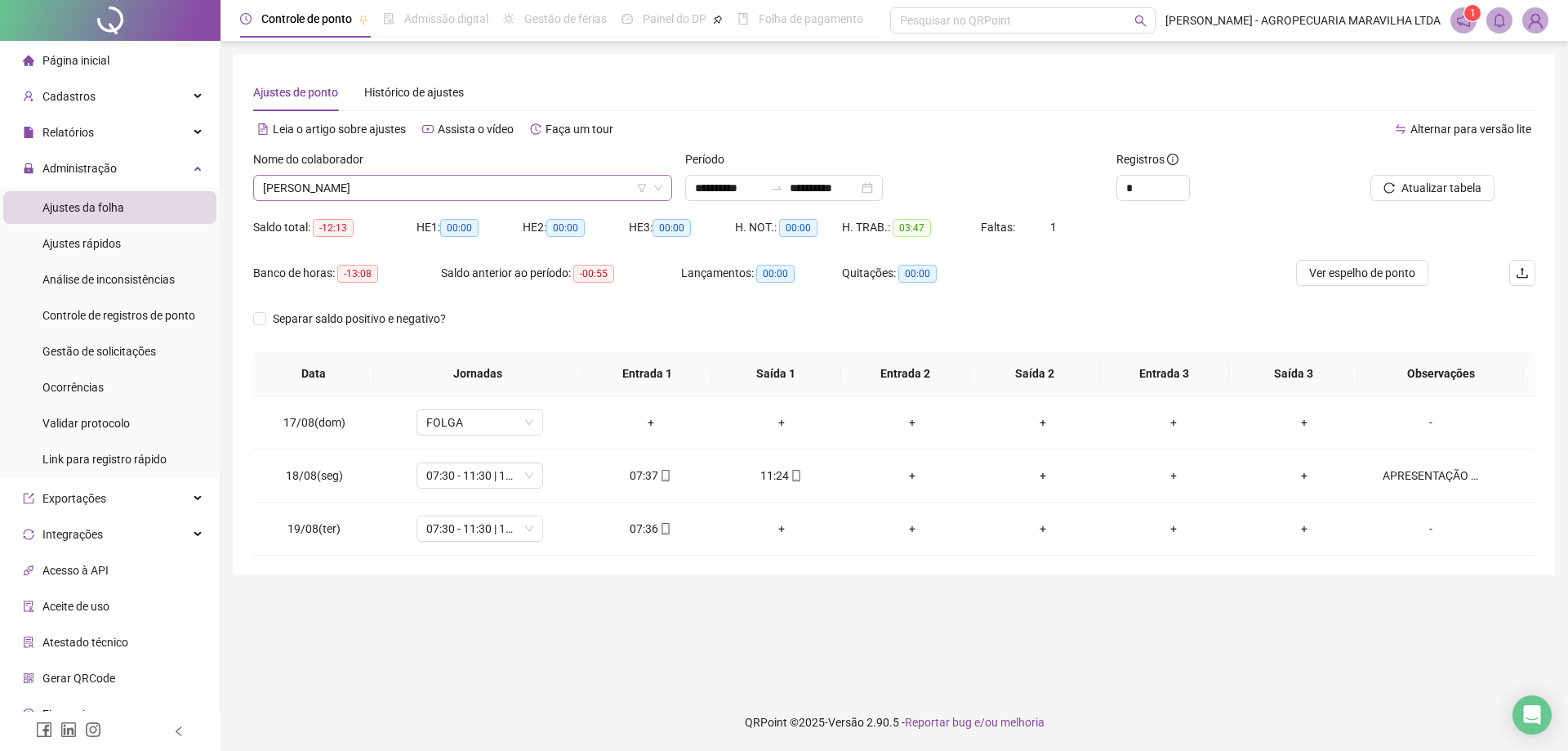
click at [460, 190] on span "[PERSON_NAME]" at bounding box center [462, 187] width 400 height 25
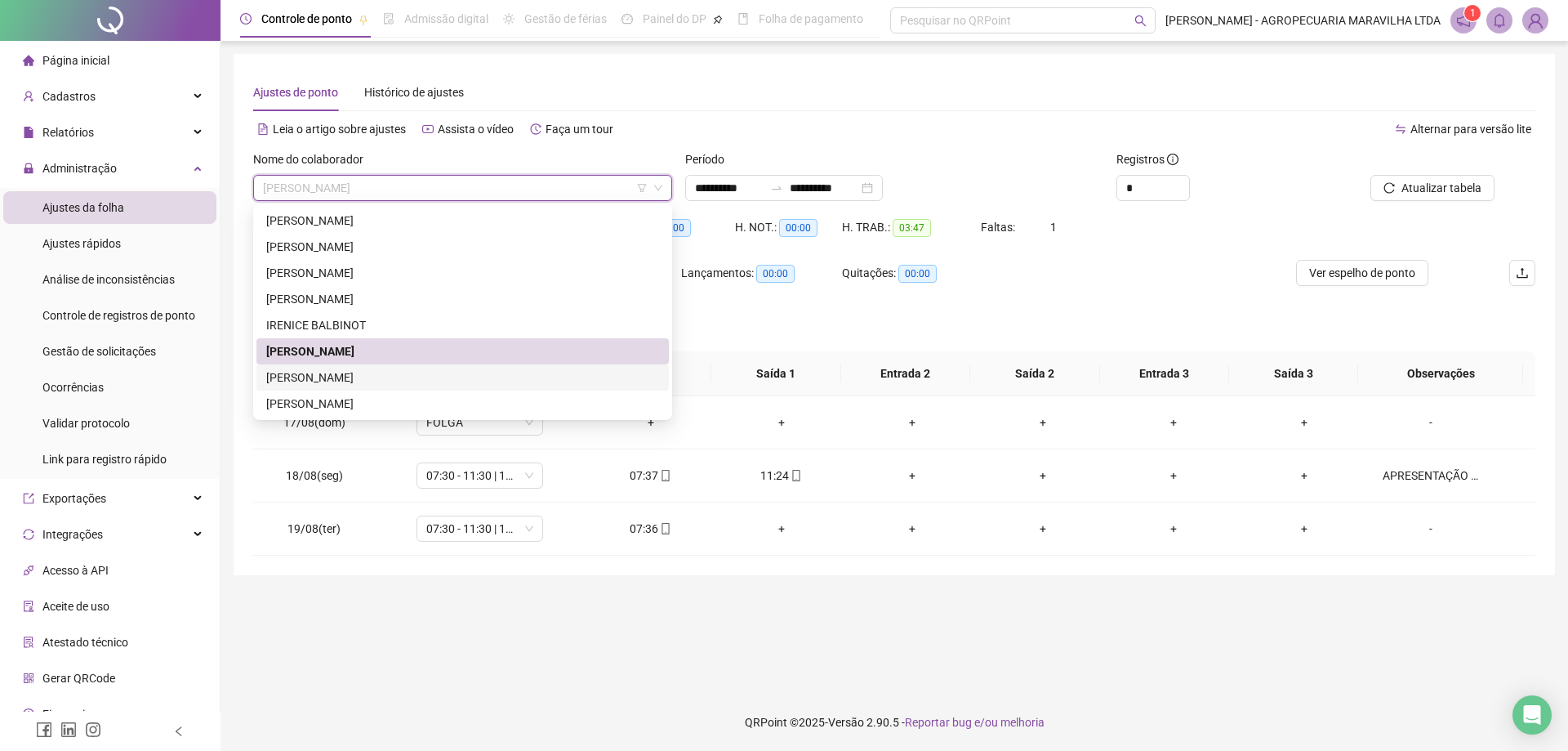
click at [351, 385] on div "[PERSON_NAME]" at bounding box center [462, 377] width 393 height 18
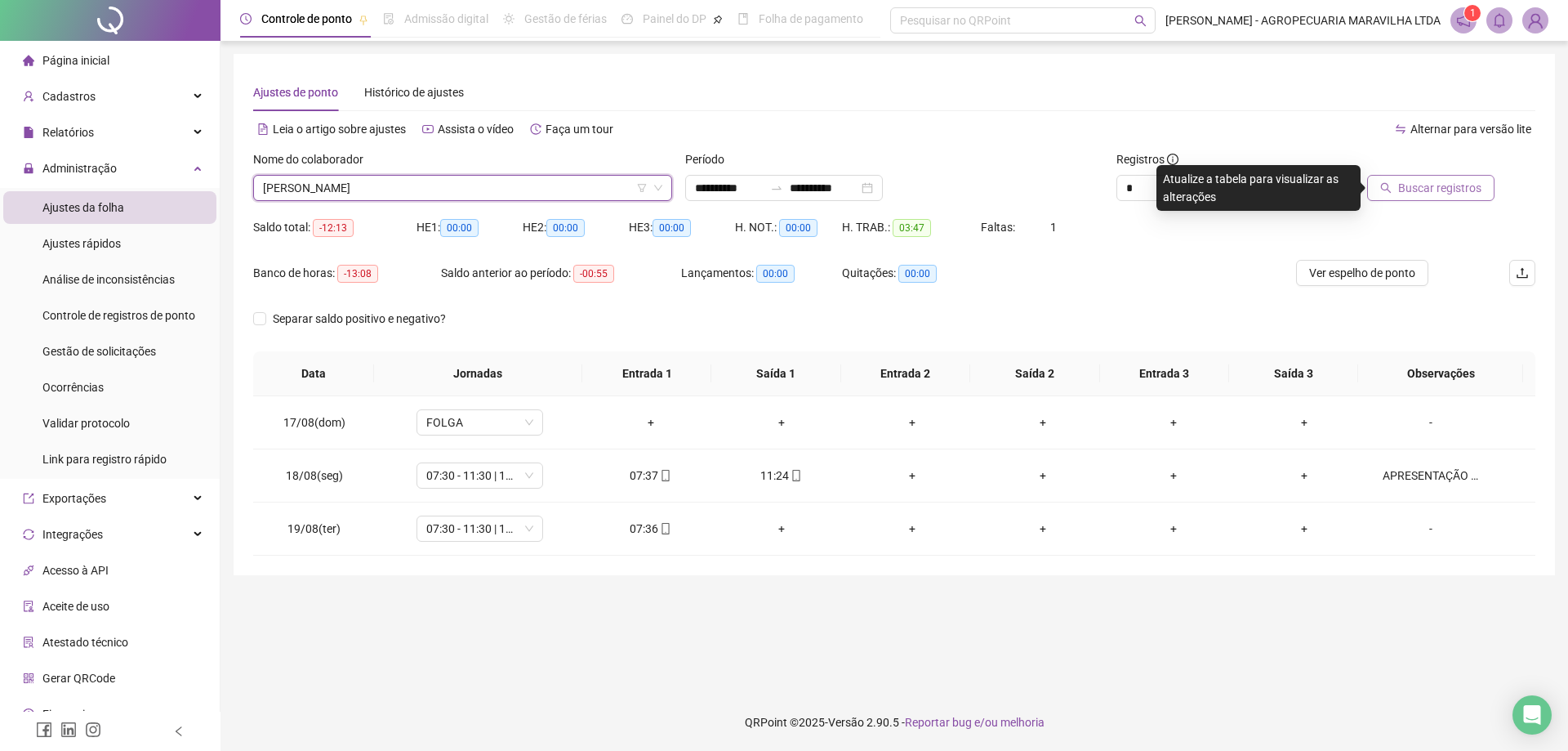
click at [1460, 186] on span "Buscar registros" at bounding box center [1440, 187] width 83 height 18
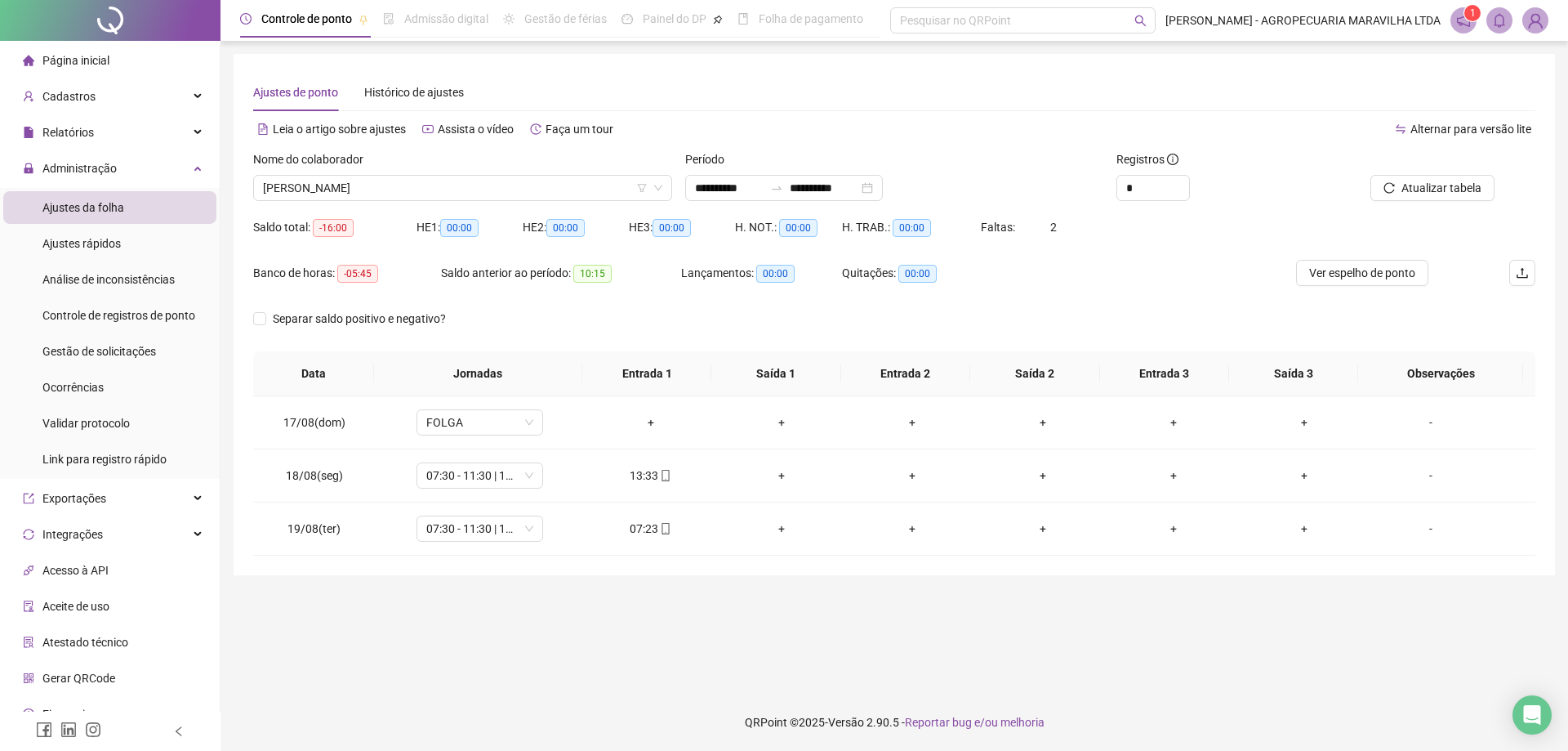
drag, startPoint x: 398, startPoint y: 187, endPoint x: 390, endPoint y: 206, distance: 20.6
click at [398, 186] on span "[PERSON_NAME]" at bounding box center [462, 187] width 400 height 25
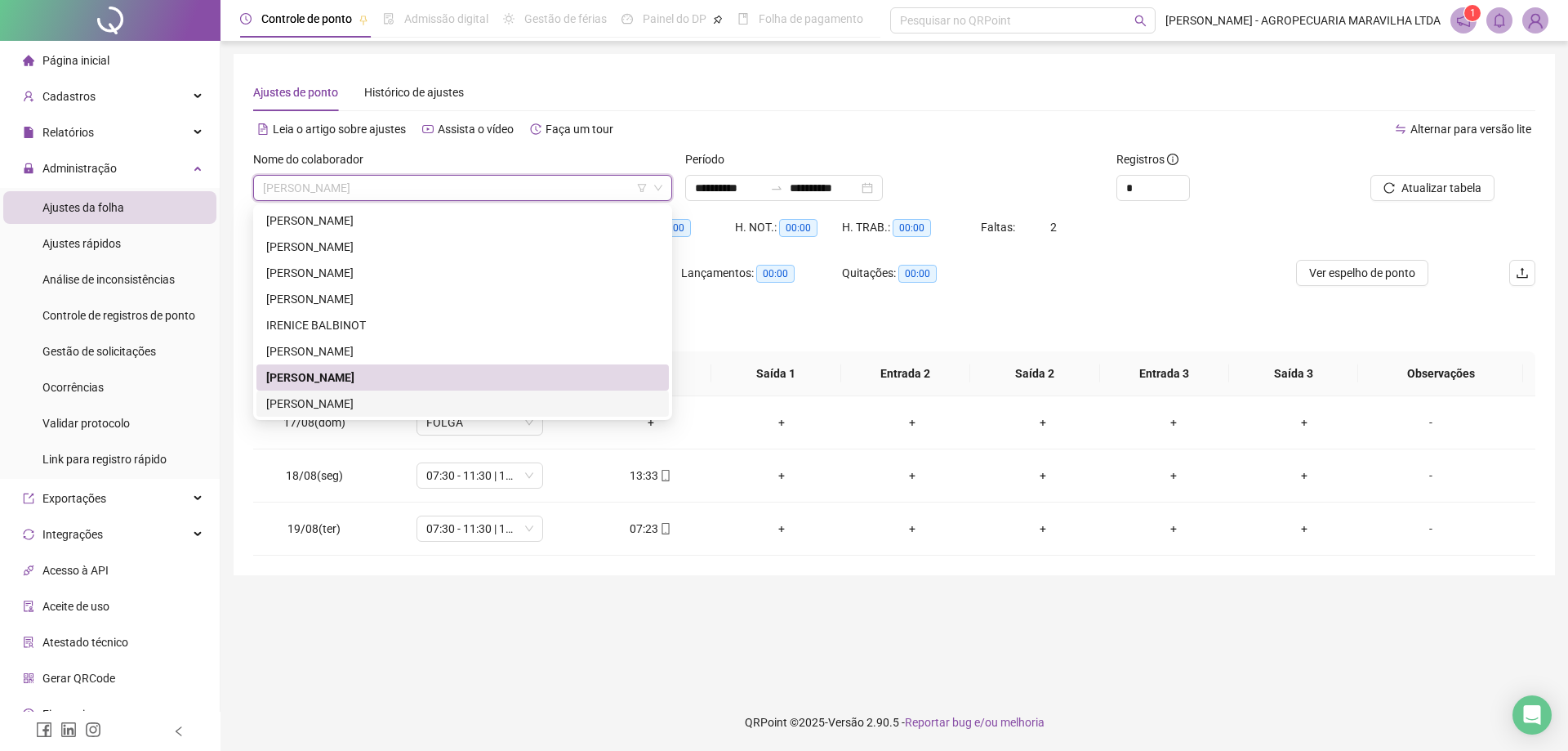
click at [342, 406] on div "[PERSON_NAME]" at bounding box center [462, 403] width 393 height 18
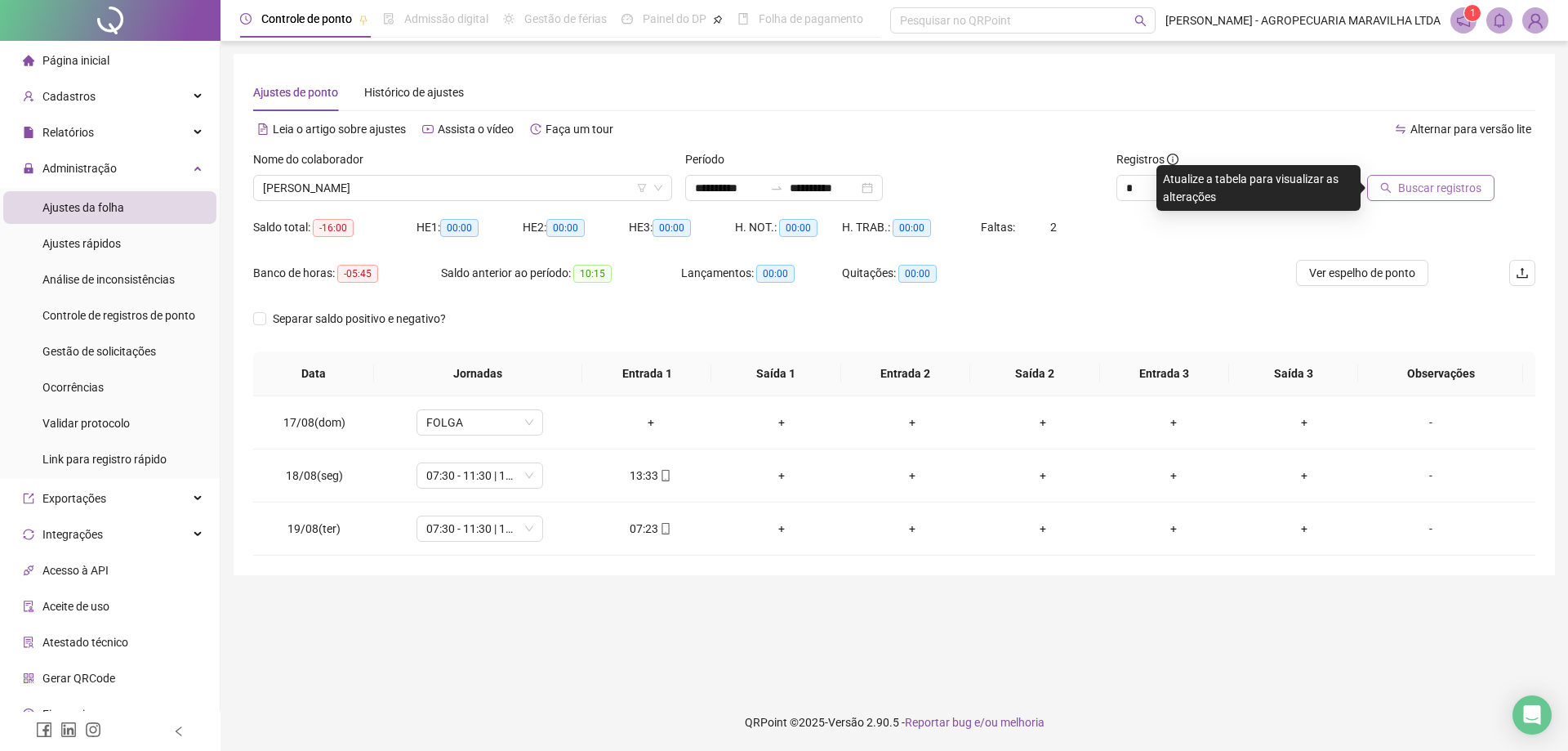
click at [1431, 188] on span "Buscar registros" at bounding box center [1440, 187] width 83 height 18
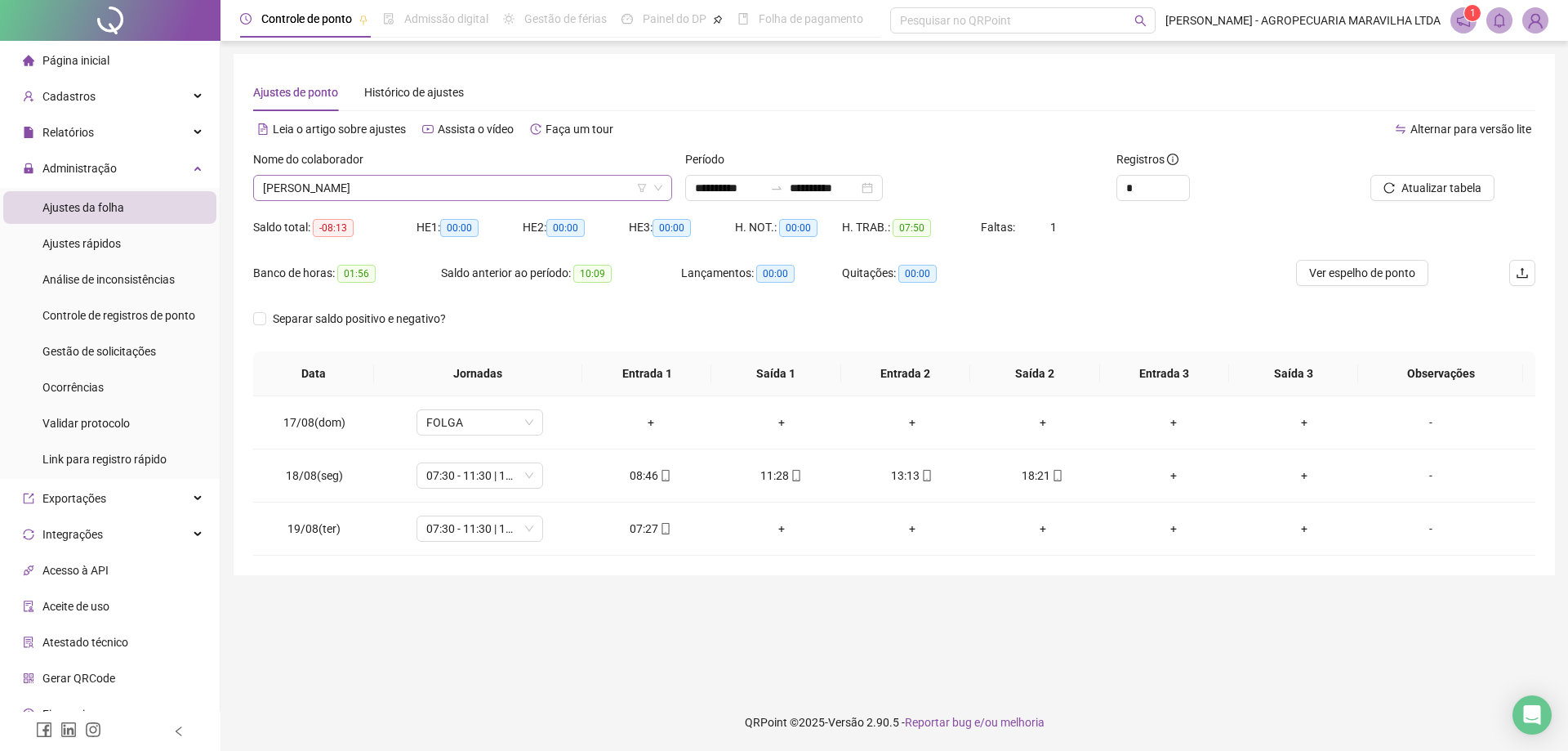
click at [443, 192] on span "[PERSON_NAME]" at bounding box center [462, 187] width 400 height 25
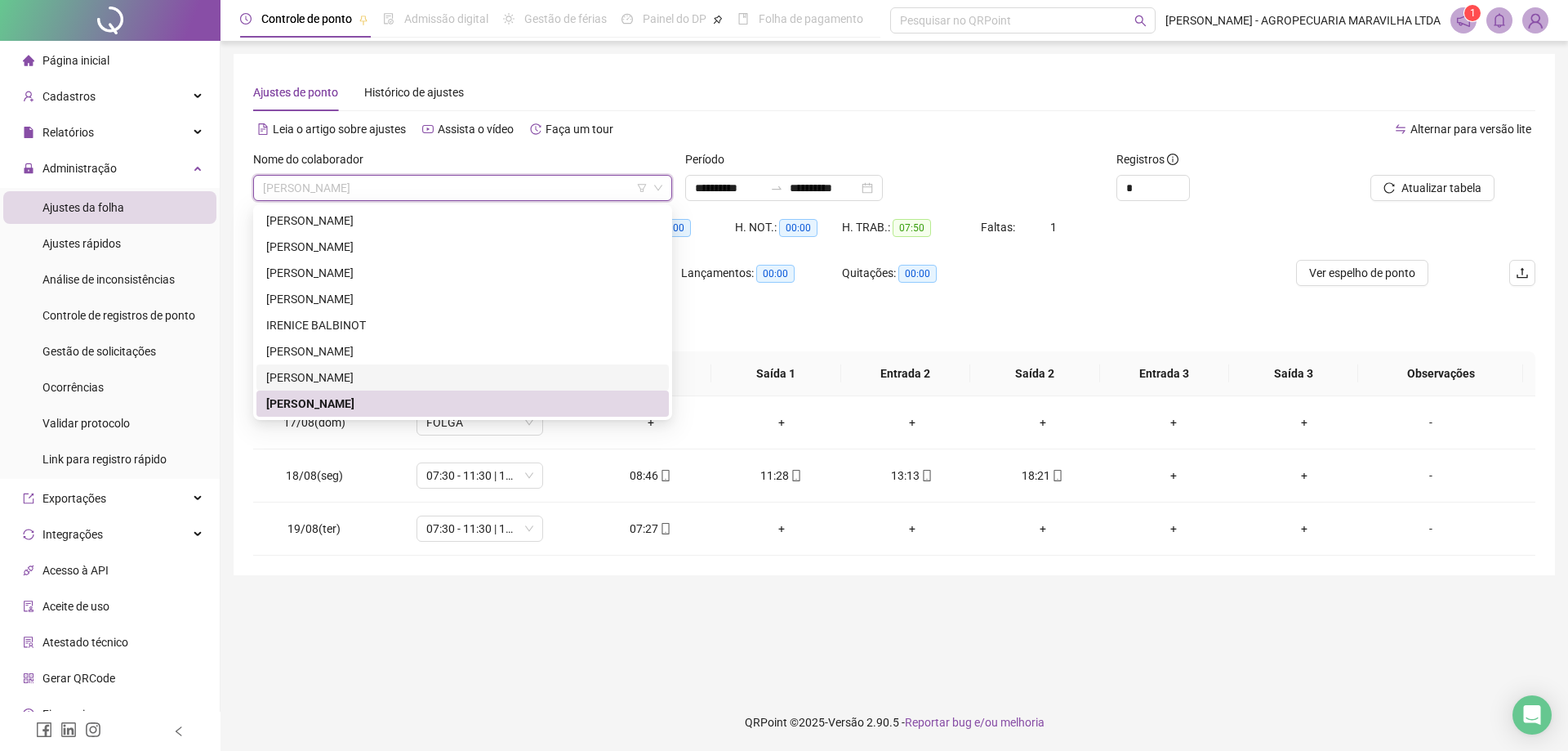
click at [371, 378] on div "[PERSON_NAME]" at bounding box center [462, 377] width 393 height 18
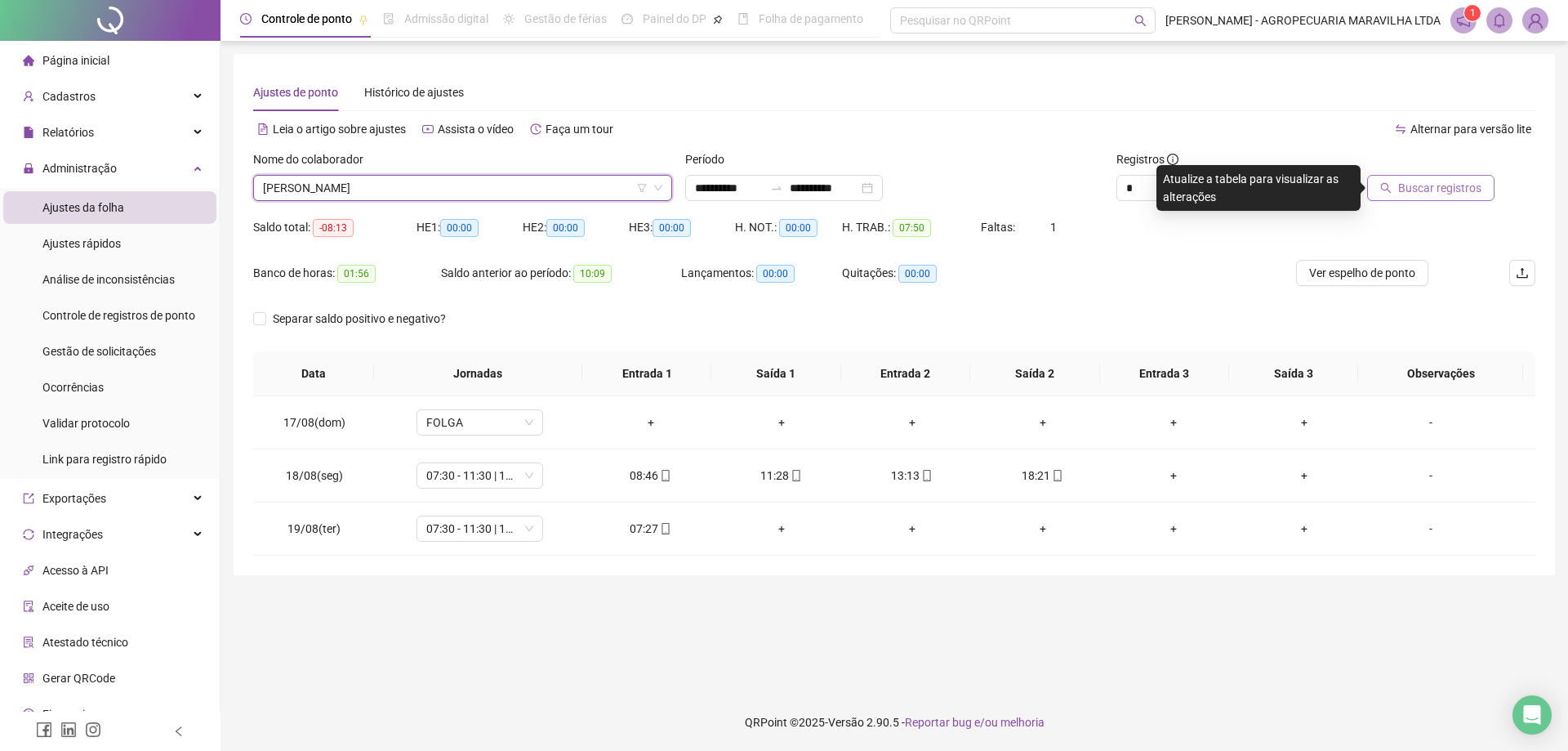
click at [1461, 186] on span "Buscar registros" at bounding box center [1440, 187] width 83 height 18
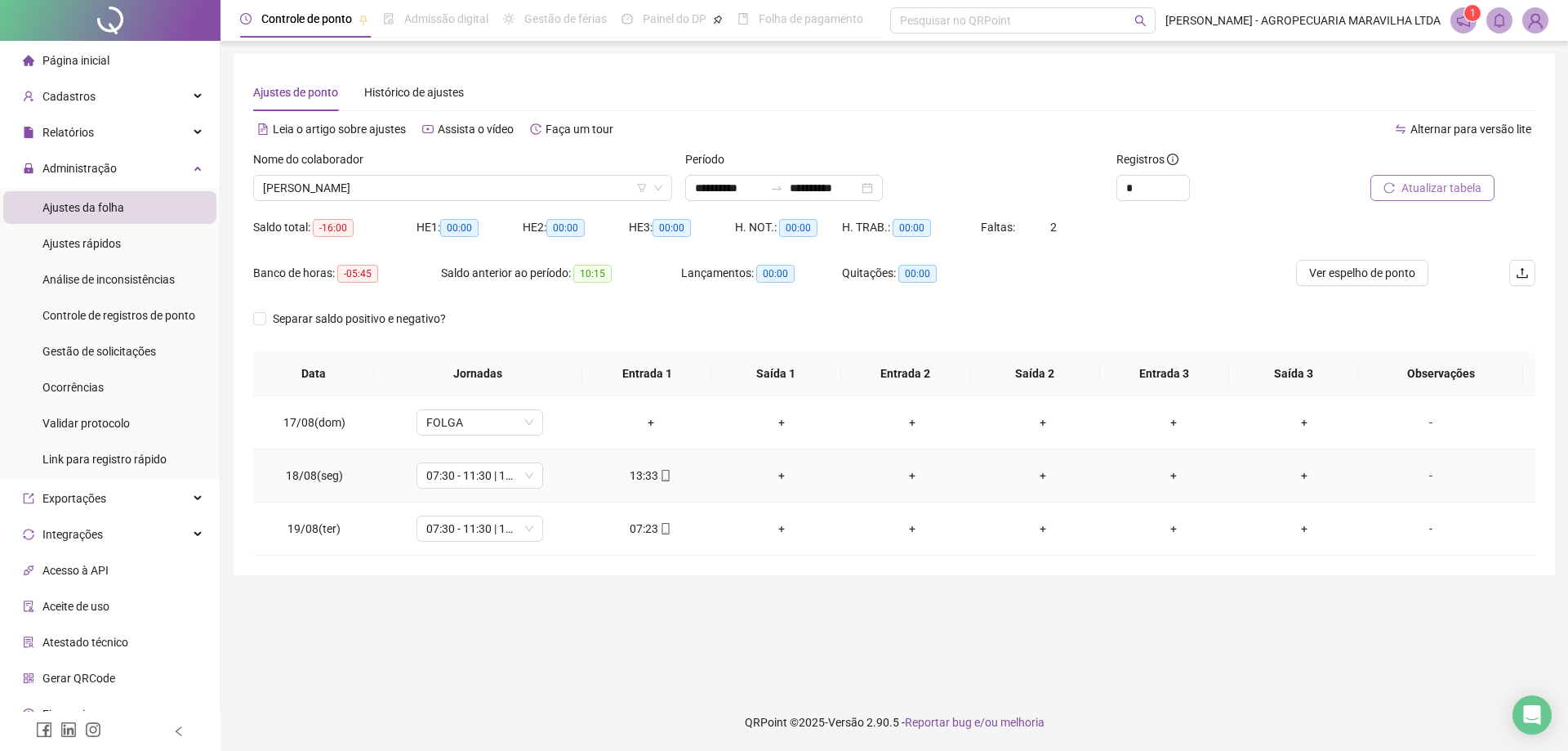
click at [777, 477] on div "+" at bounding box center [782, 475] width 105 height 18
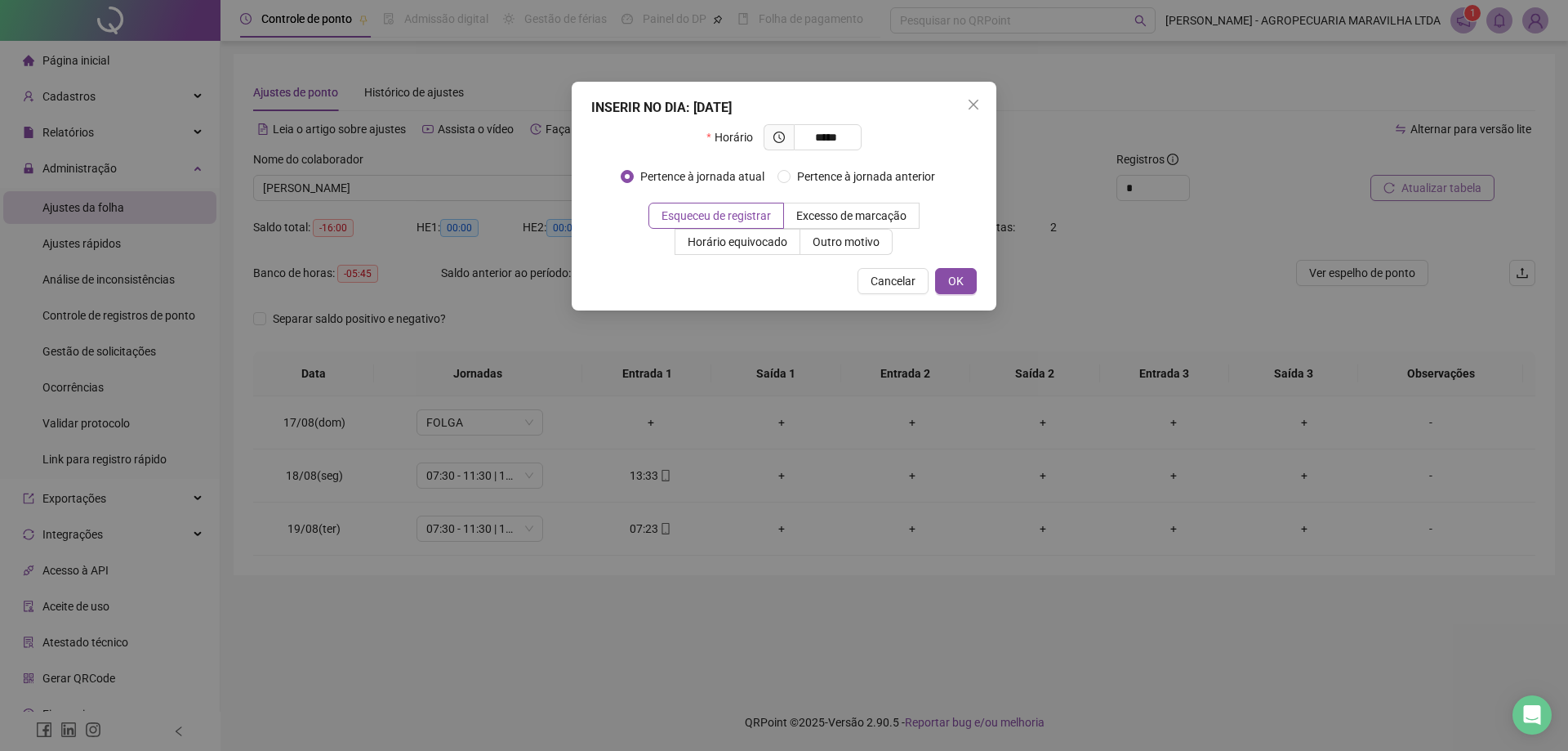
type input "*****"
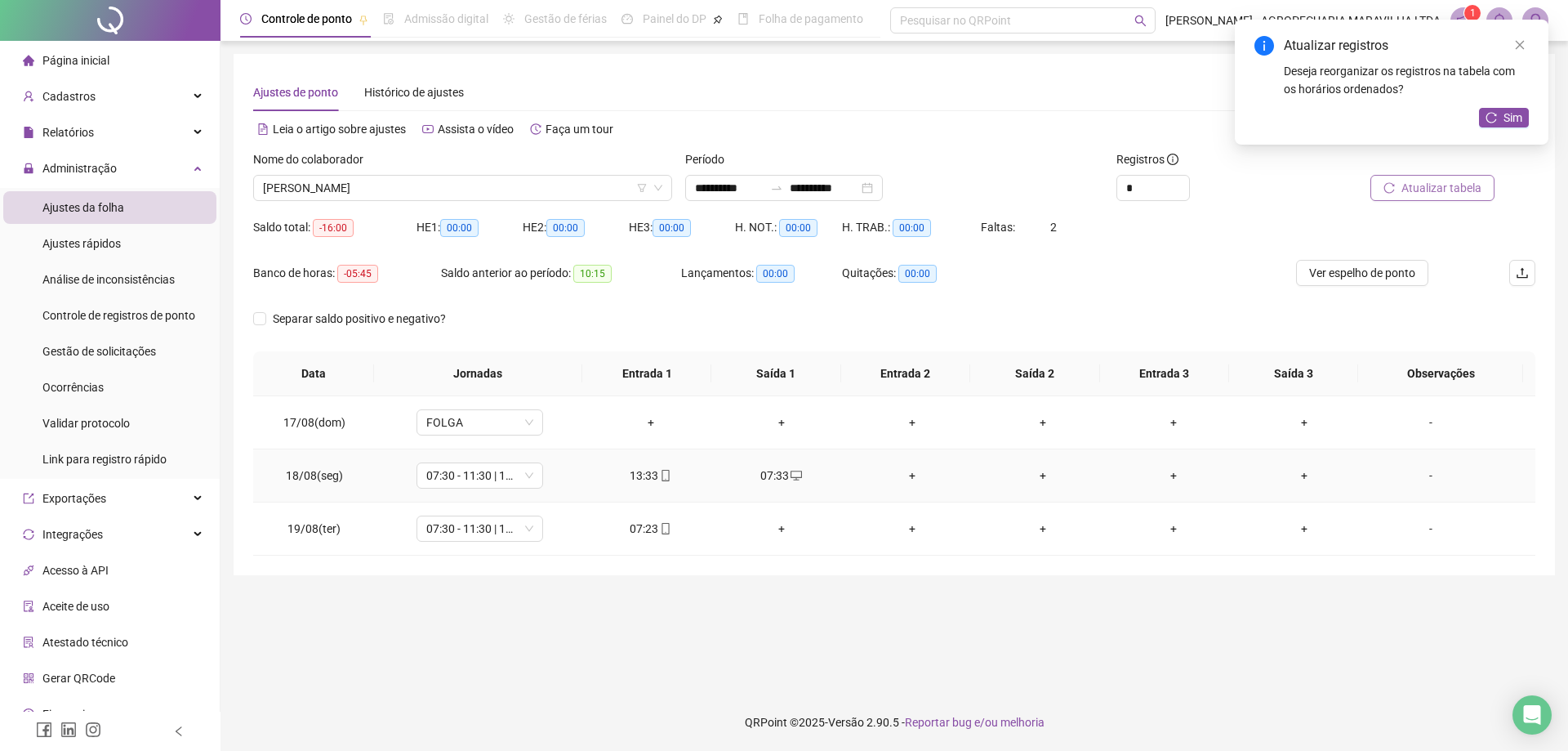
click at [906, 473] on div "+" at bounding box center [912, 475] width 105 height 18
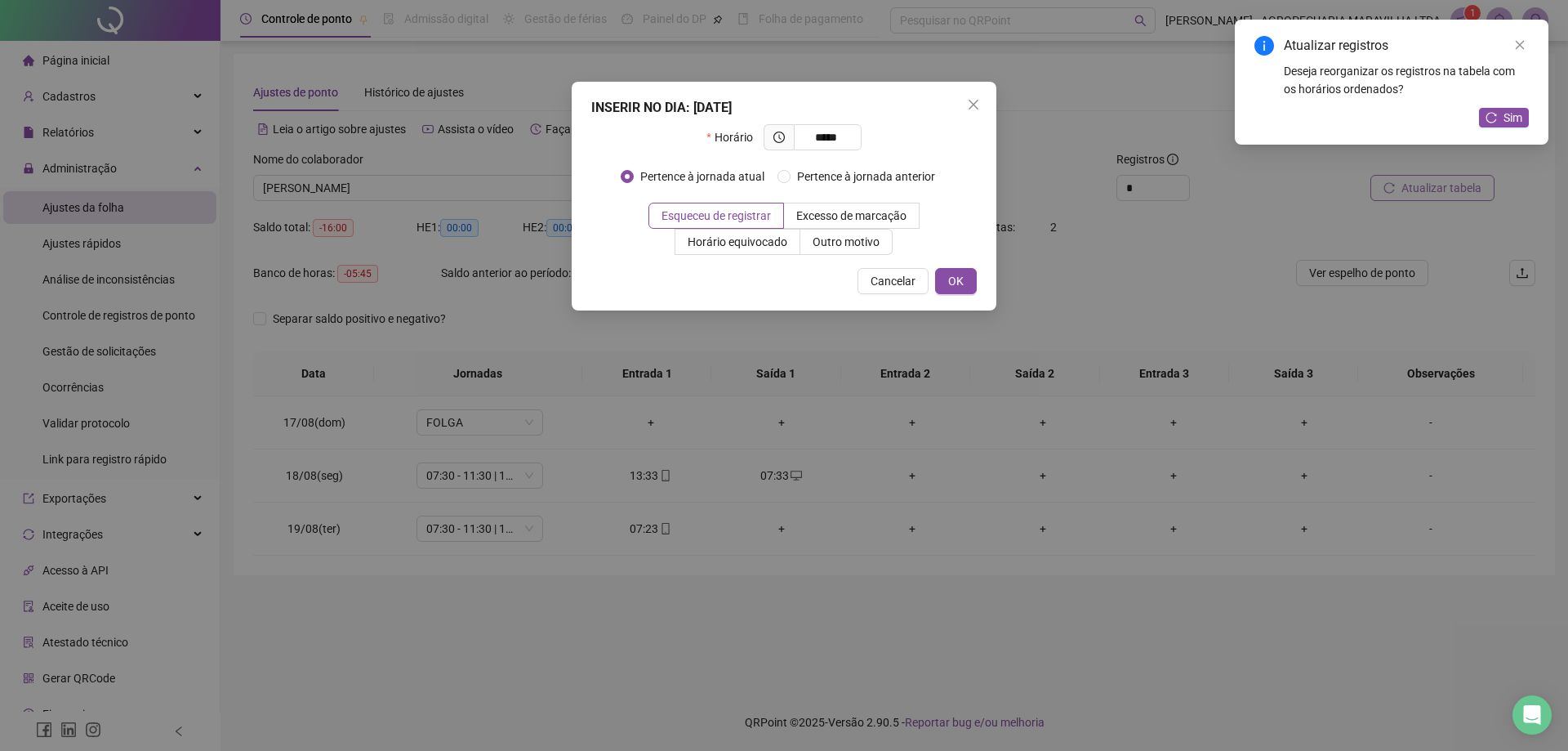
type input "*****"
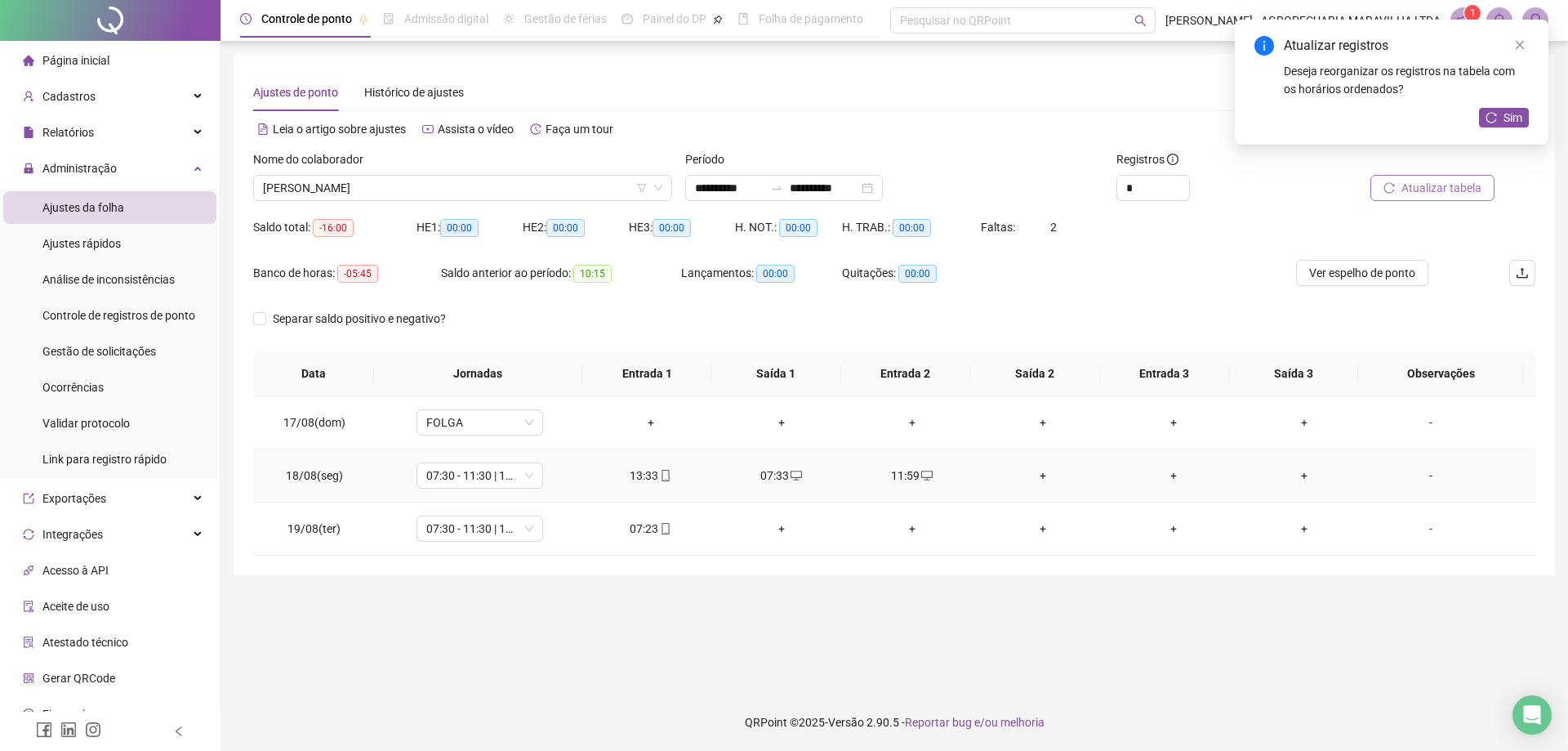
click at [1034, 468] on div "+" at bounding box center [1043, 475] width 105 height 18
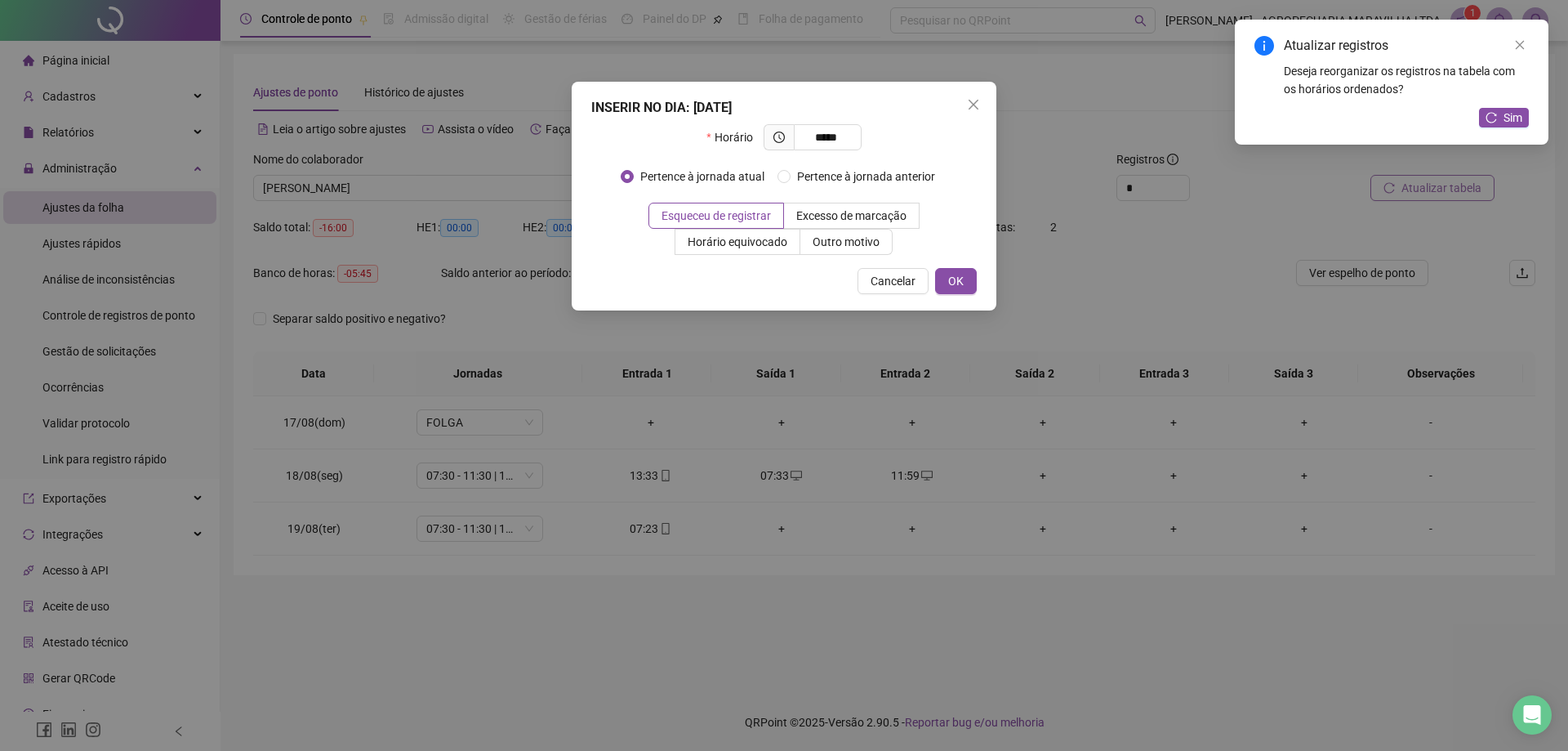
type input "*****"
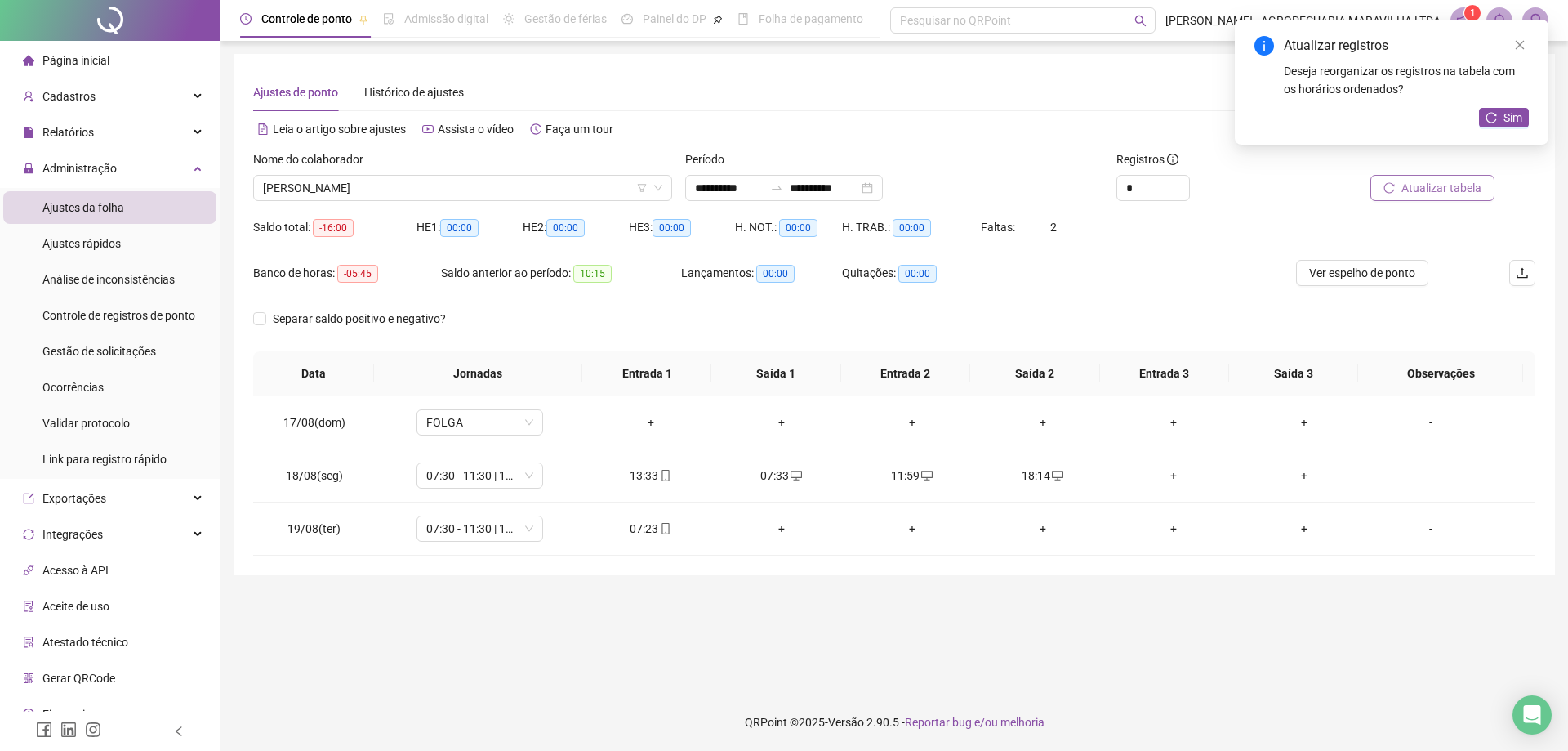
drag, startPoint x: 1421, startPoint y: 205, endPoint x: 1419, endPoint y: 194, distance: 11.2
click at [1421, 201] on div "Atualizar tabela" at bounding box center [1434, 182] width 216 height 64
click at [1417, 194] on span "Atualizar tabela" at bounding box center [1442, 187] width 80 height 18
click at [372, 181] on span "[PERSON_NAME]" at bounding box center [462, 187] width 400 height 25
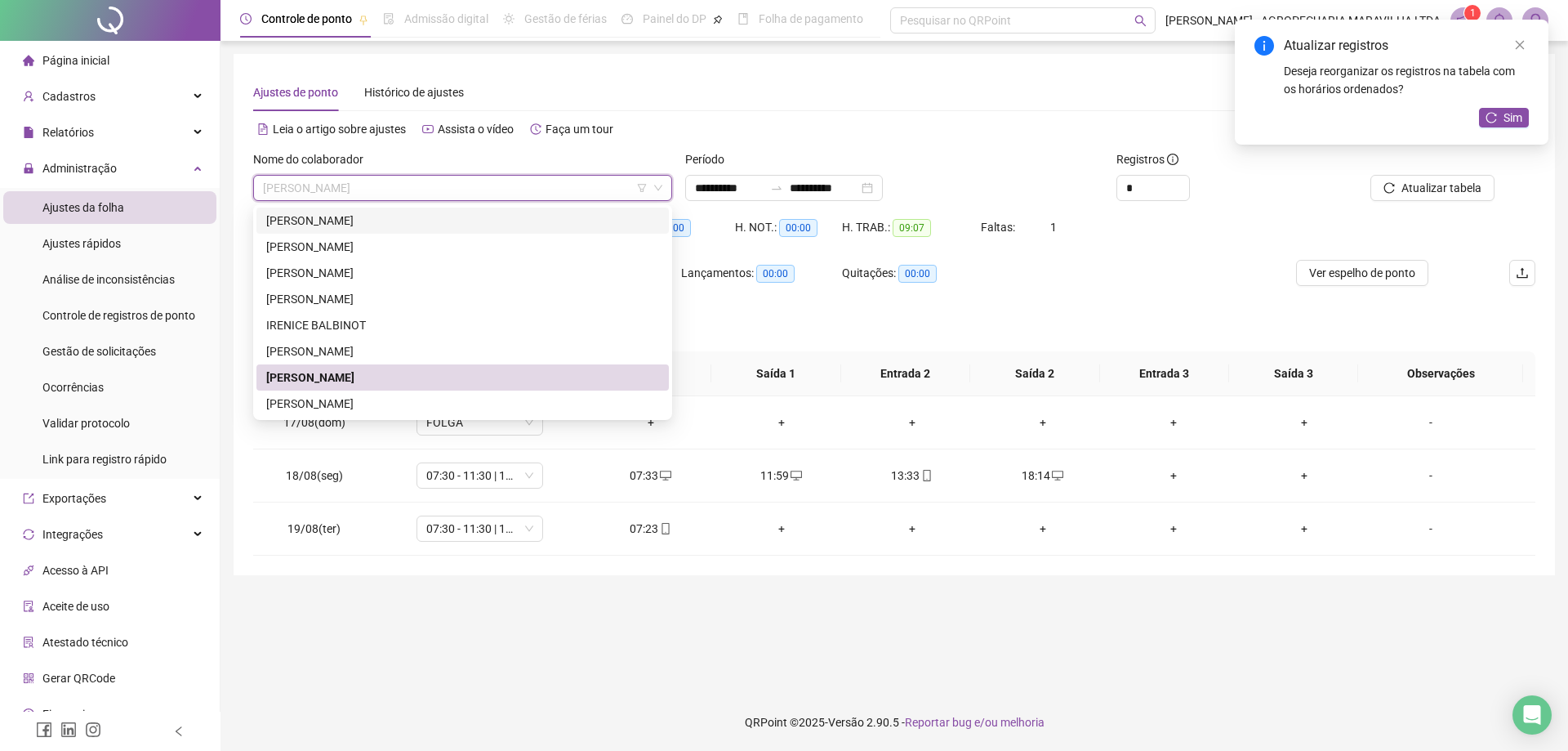
click at [333, 223] on div "[PERSON_NAME]" at bounding box center [462, 220] width 393 height 18
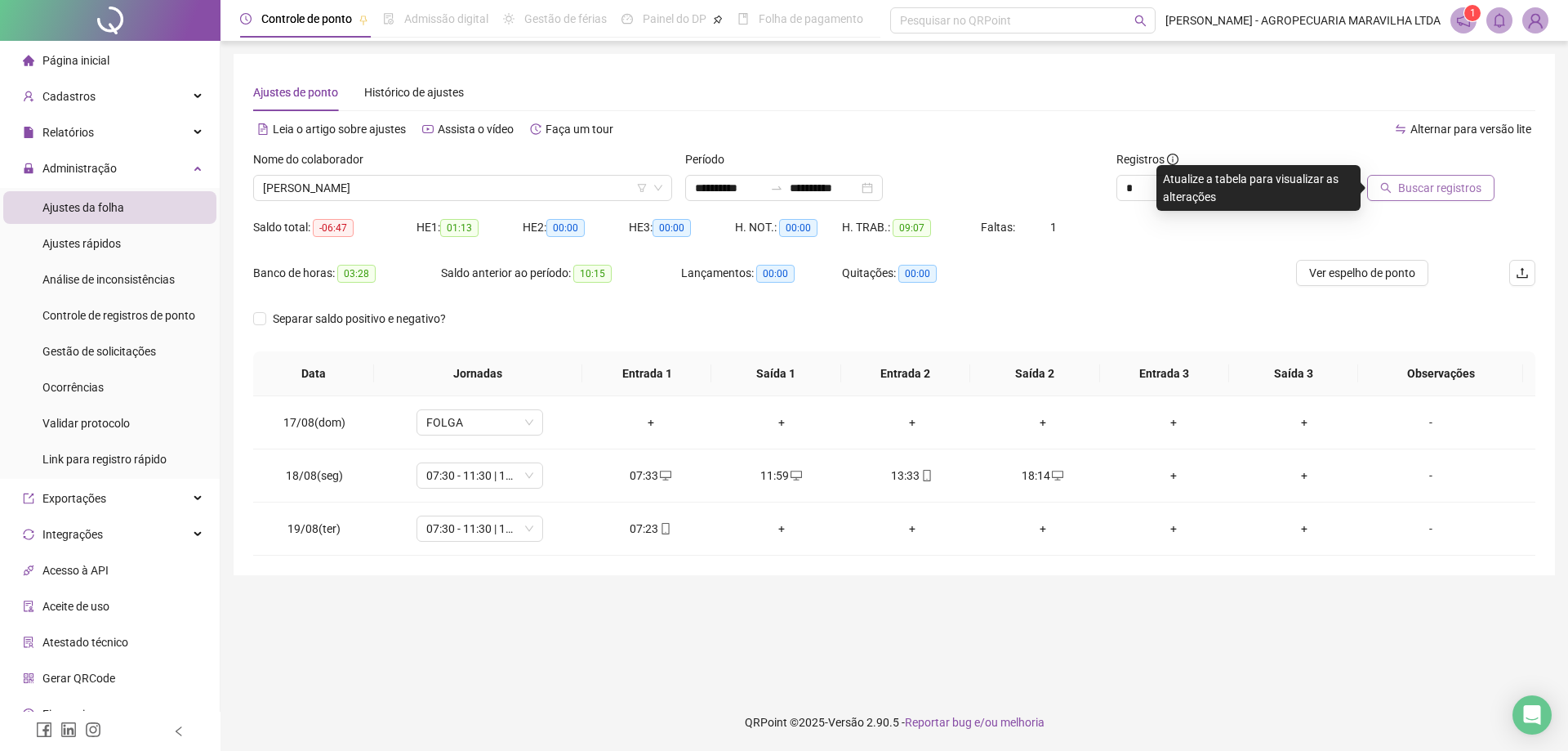
click at [1479, 181] on span "Buscar registros" at bounding box center [1440, 187] width 83 height 18
